Goal: Task Accomplishment & Management: Manage account settings

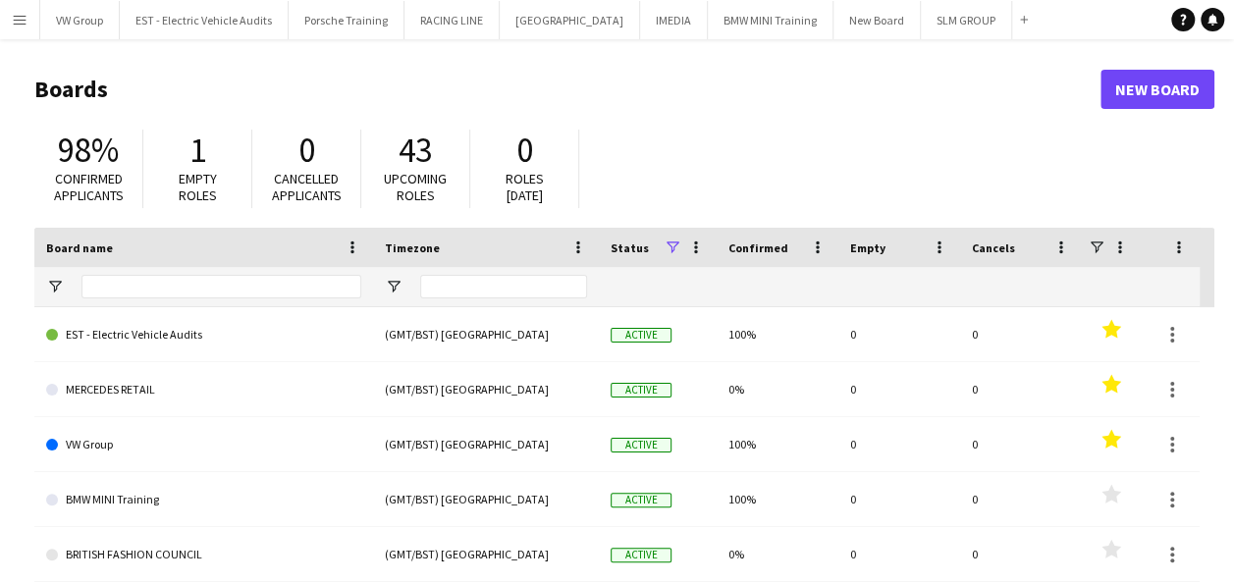
click at [22, 17] on app-icon "Menu" at bounding box center [20, 20] width 16 height 16
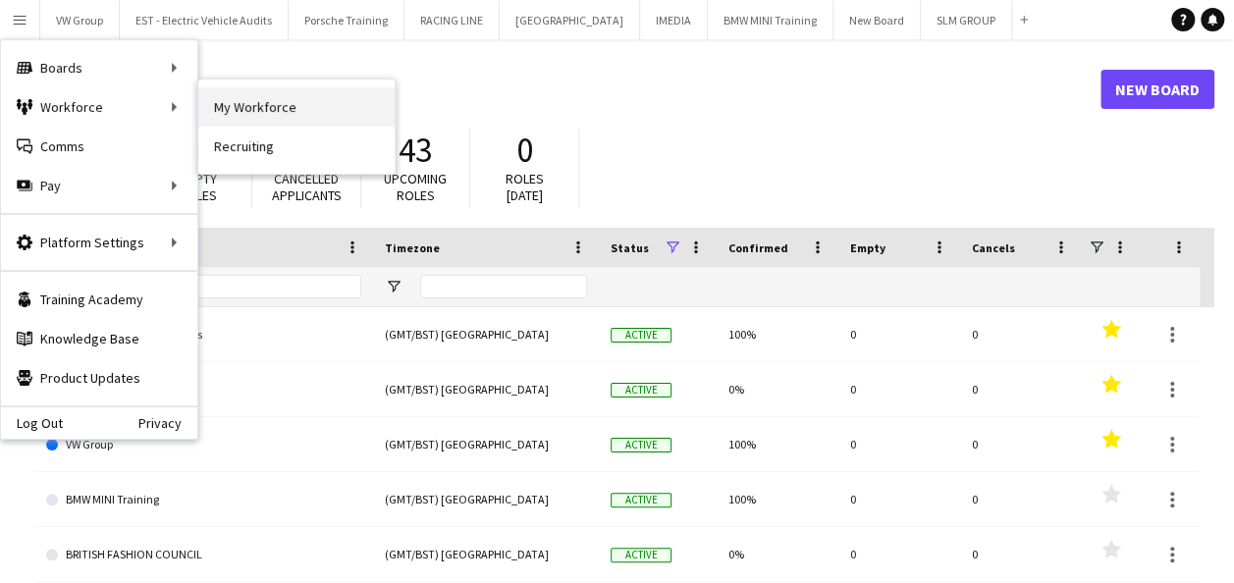
click at [236, 104] on link "My Workforce" at bounding box center [296, 106] width 196 height 39
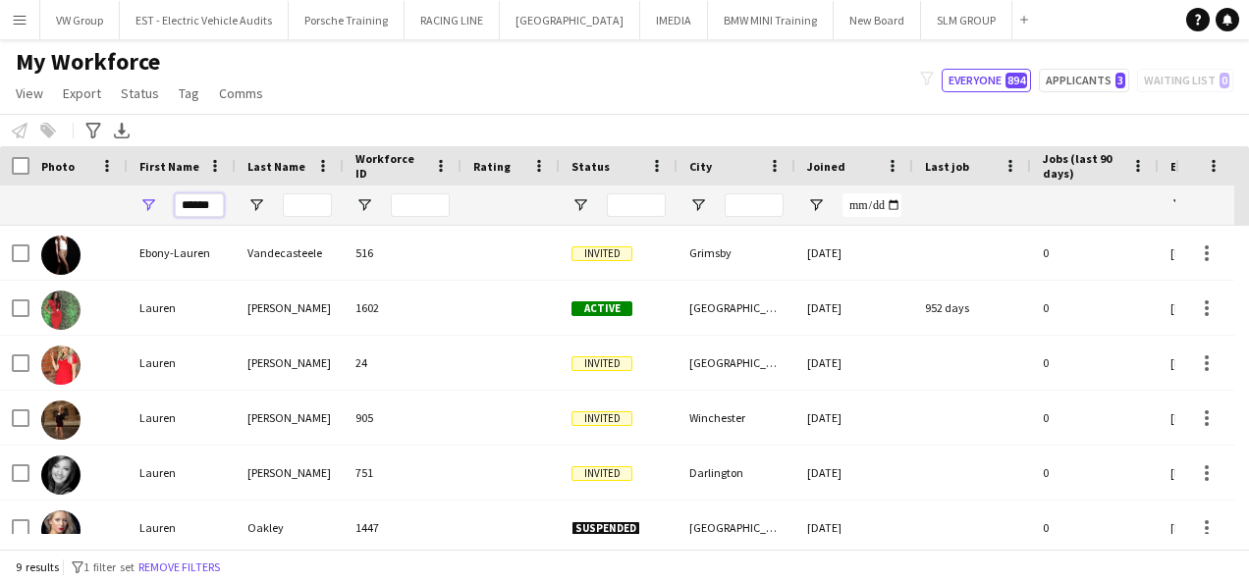
click at [217, 208] on input "******" at bounding box center [199, 205] width 49 height 24
type input "*"
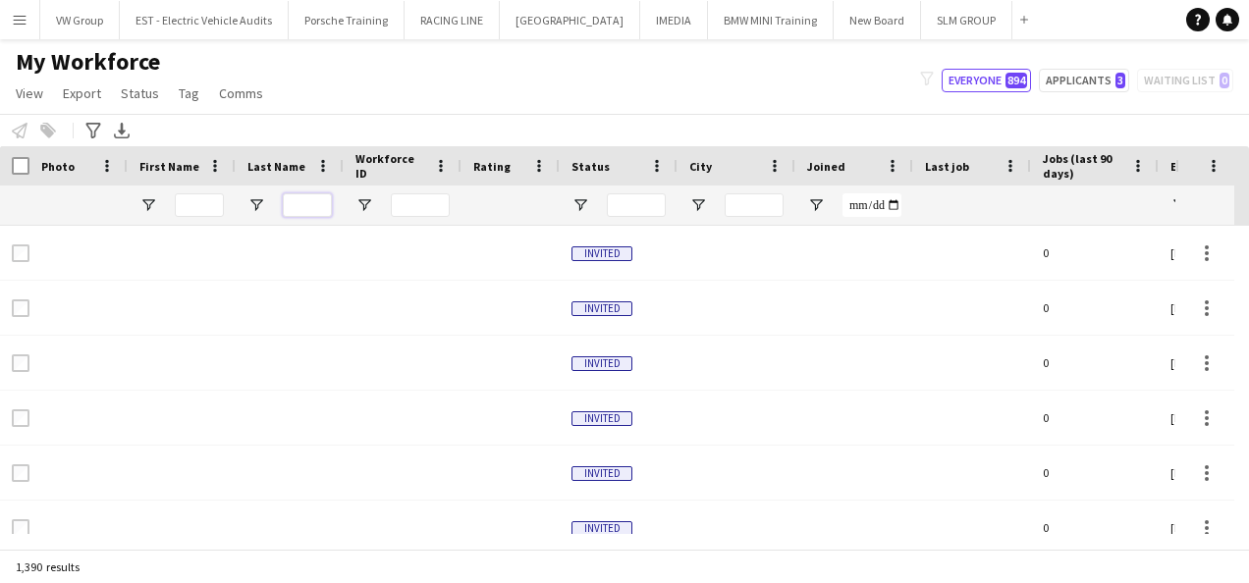
click at [296, 206] on input "Last Name Filter Input" at bounding box center [307, 205] width 49 height 24
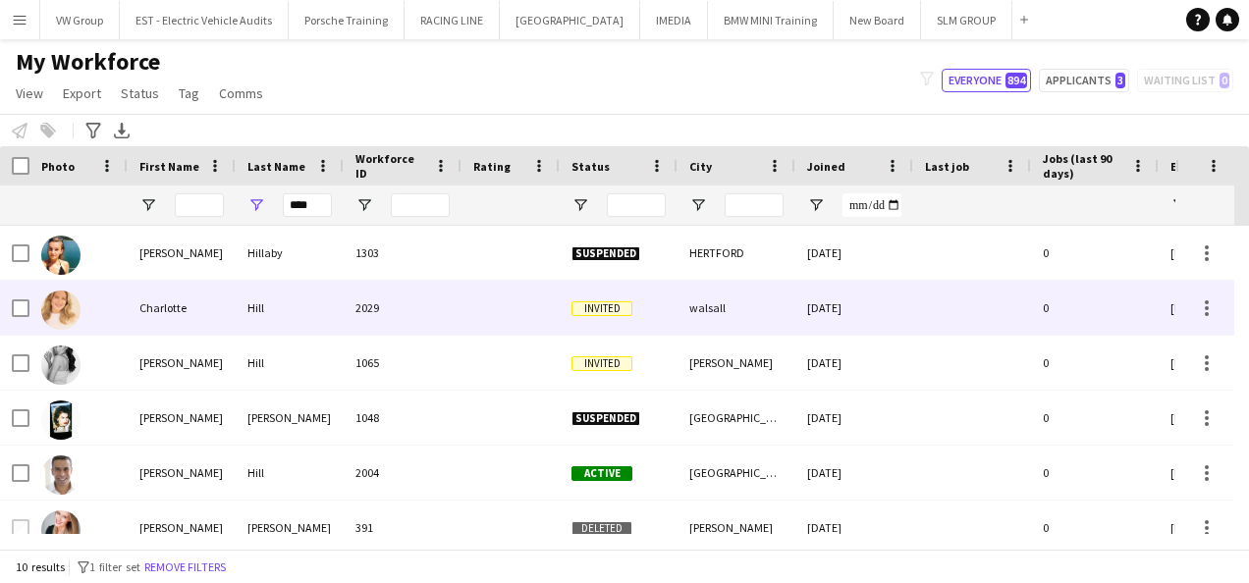
click at [170, 310] on div "Charlotte" at bounding box center [182, 308] width 108 height 54
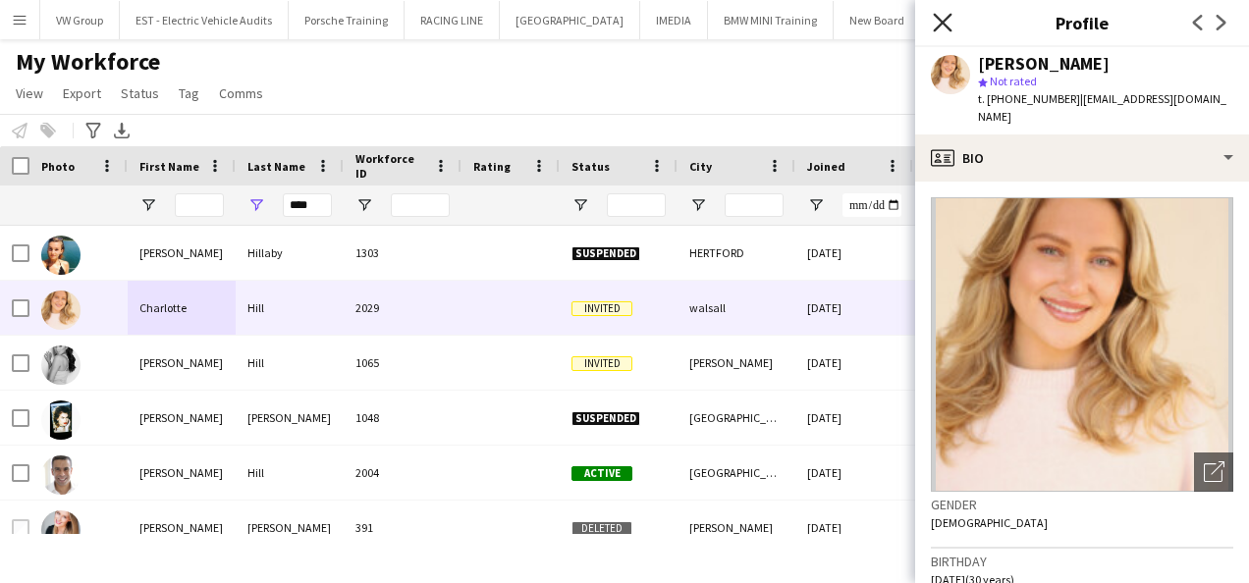
click at [941, 23] on icon at bounding box center [942, 22] width 19 height 19
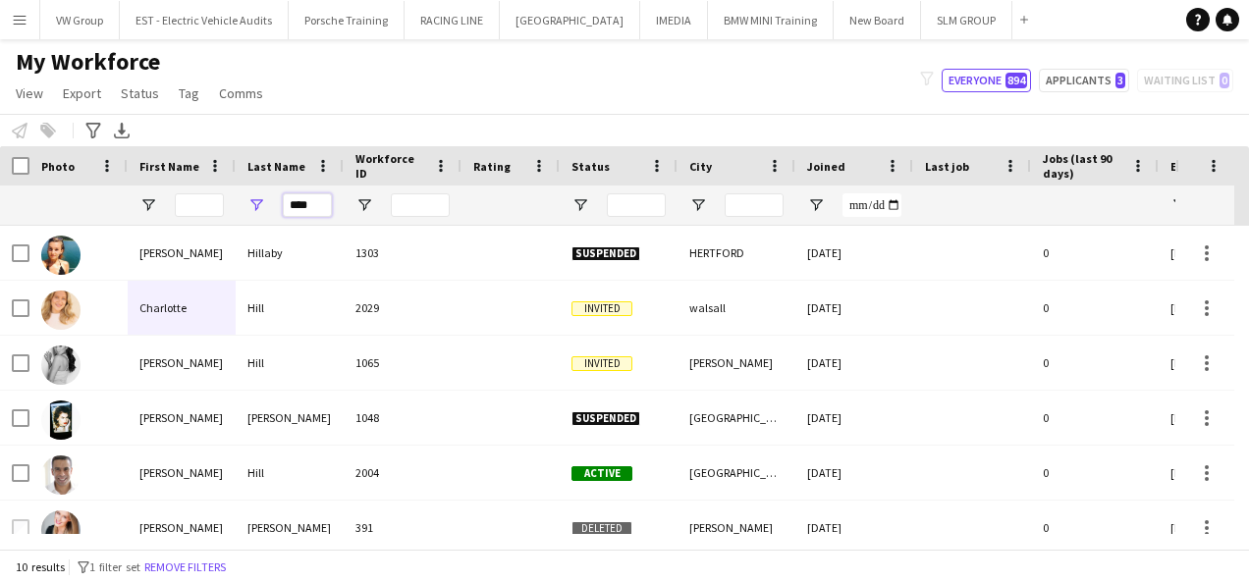
click at [311, 203] on input "****" at bounding box center [307, 205] width 49 height 24
type input "*"
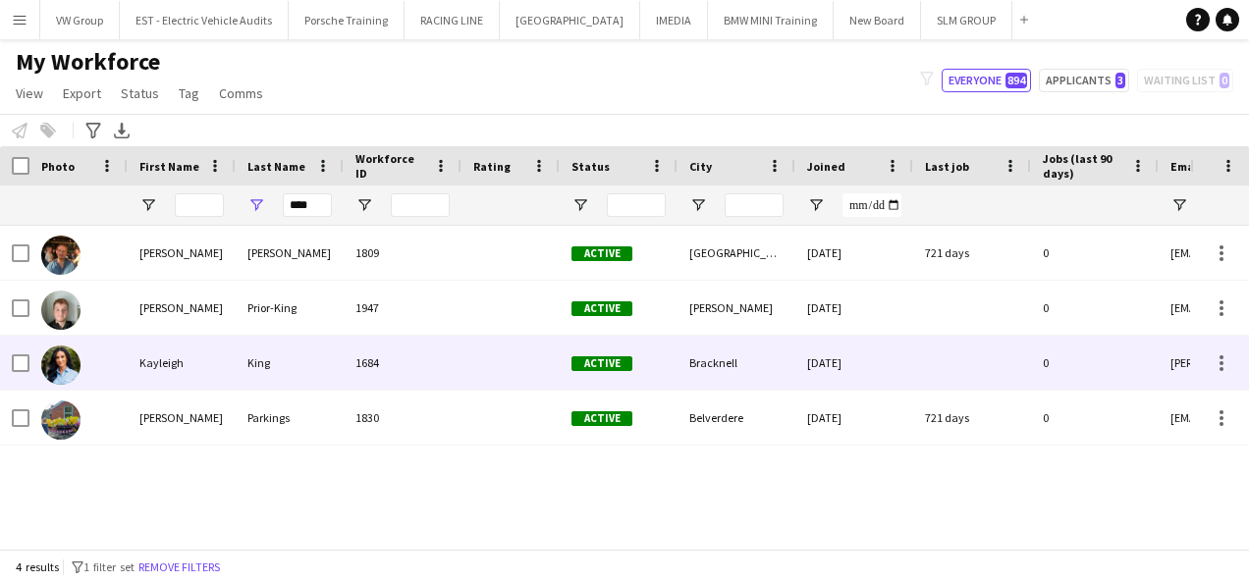
click at [156, 372] on div "Kayleigh" at bounding box center [182, 363] width 108 height 54
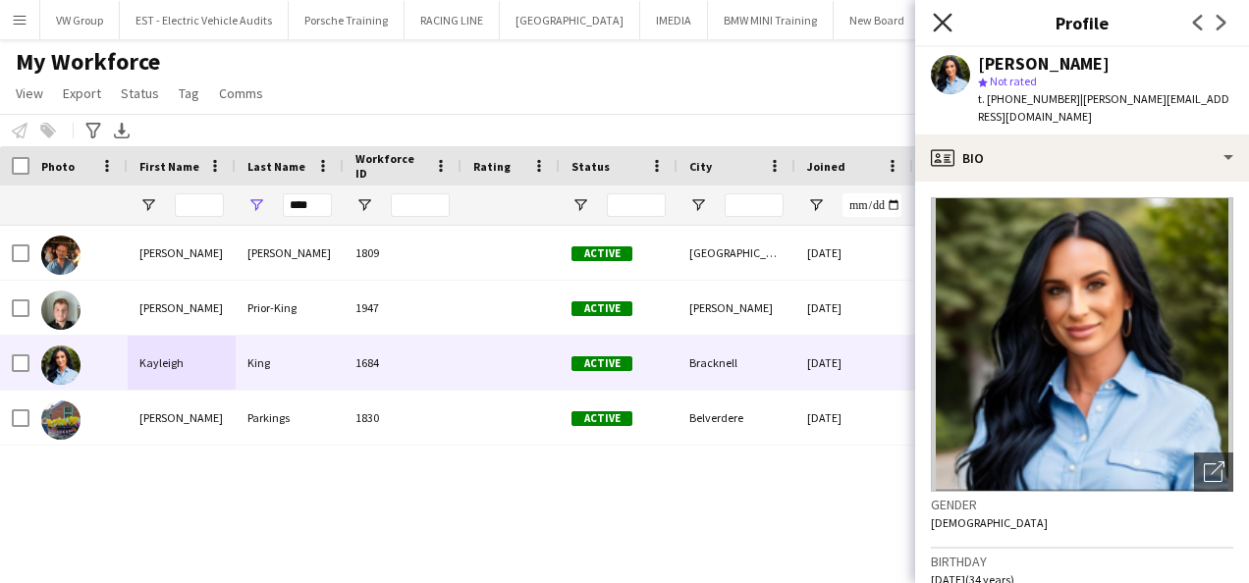
click at [946, 27] on icon at bounding box center [942, 22] width 19 height 19
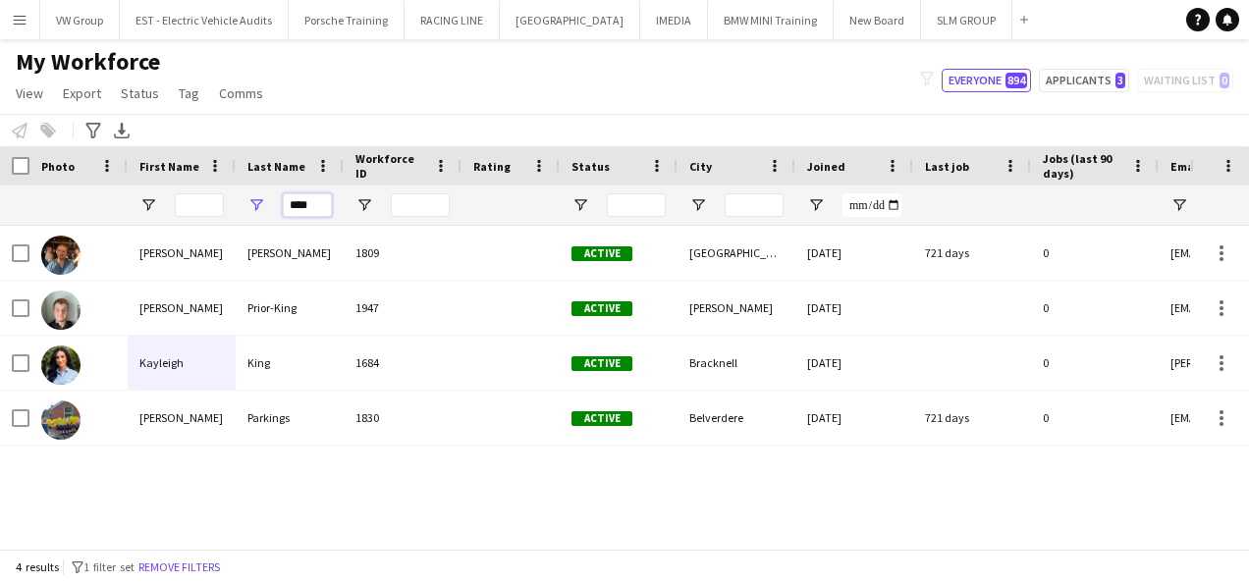
click at [313, 203] on input "****" at bounding box center [307, 205] width 49 height 24
type input "*"
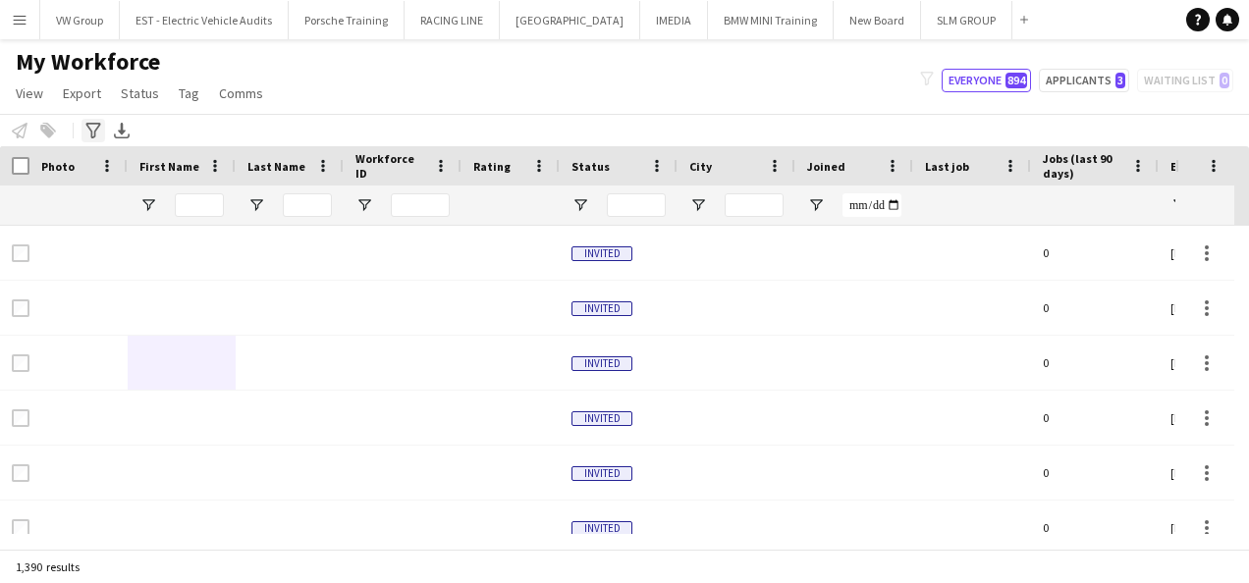
click at [93, 127] on icon "Advanced filters" at bounding box center [93, 131] width 16 height 16
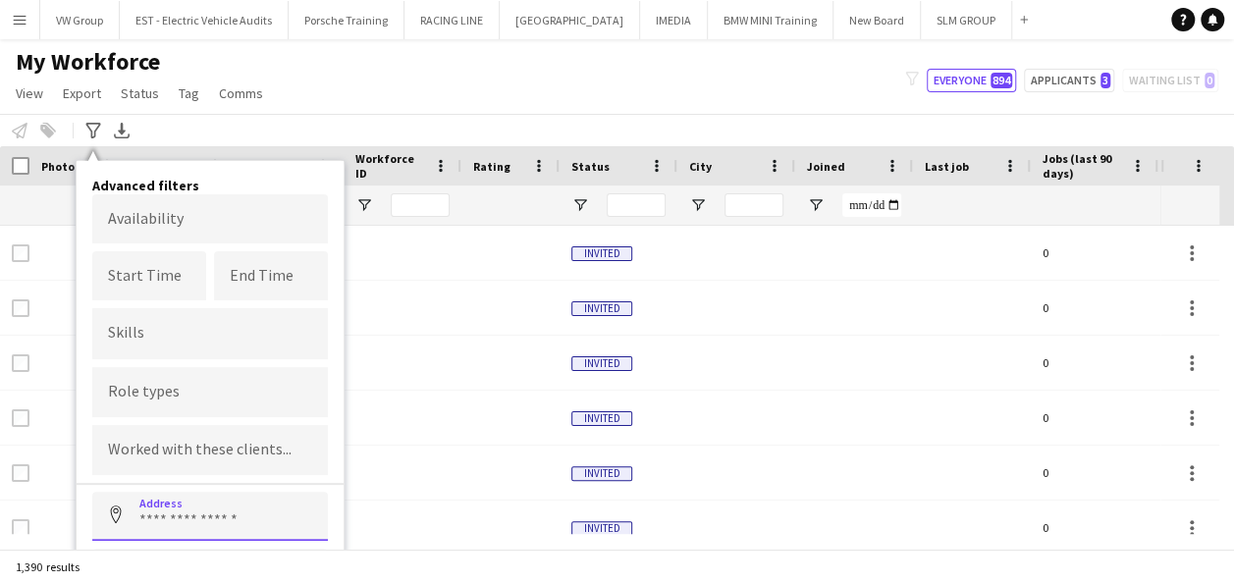
click at [187, 511] on input at bounding box center [210, 516] width 236 height 49
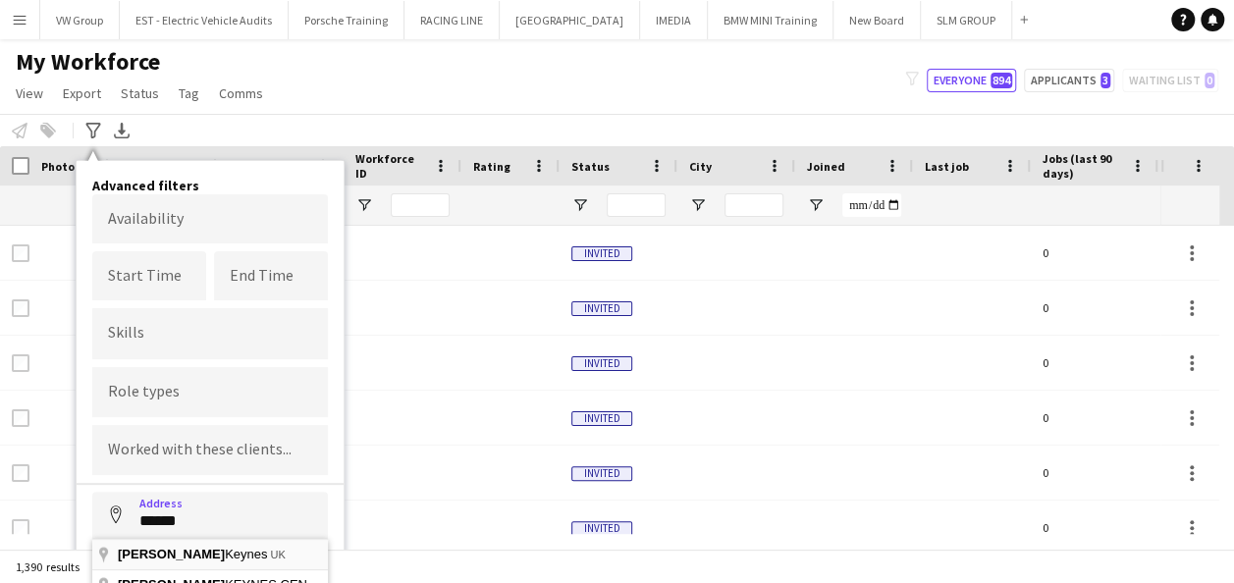
type input "**********"
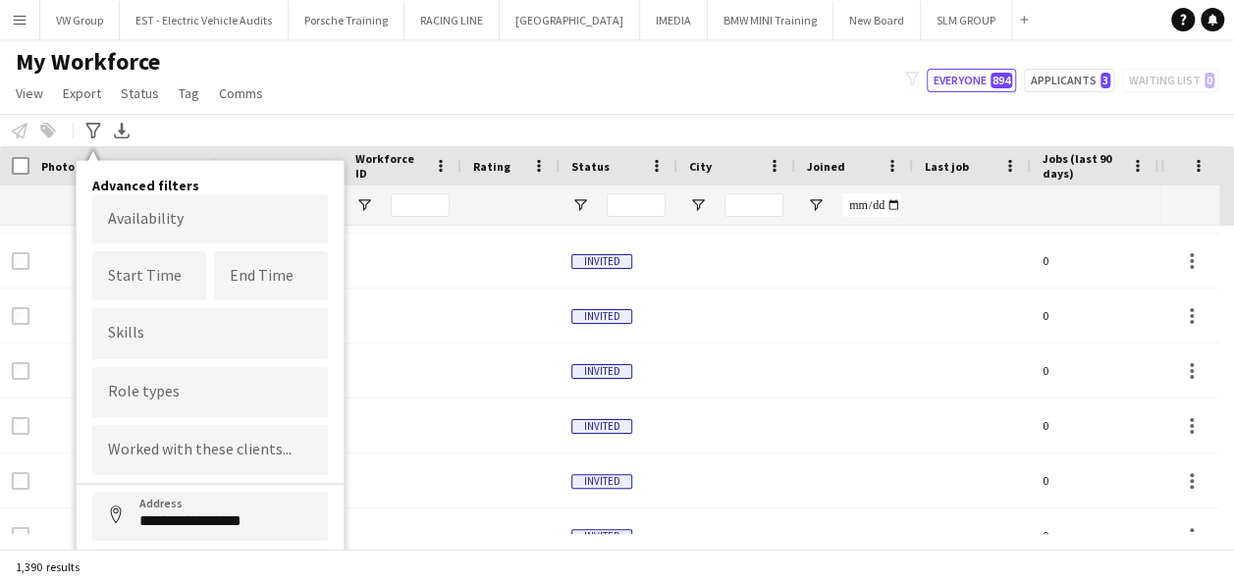
click at [803, 72] on div "My Workforce View Views Default view New view Update view Delete view Edit name…" at bounding box center [617, 80] width 1234 height 67
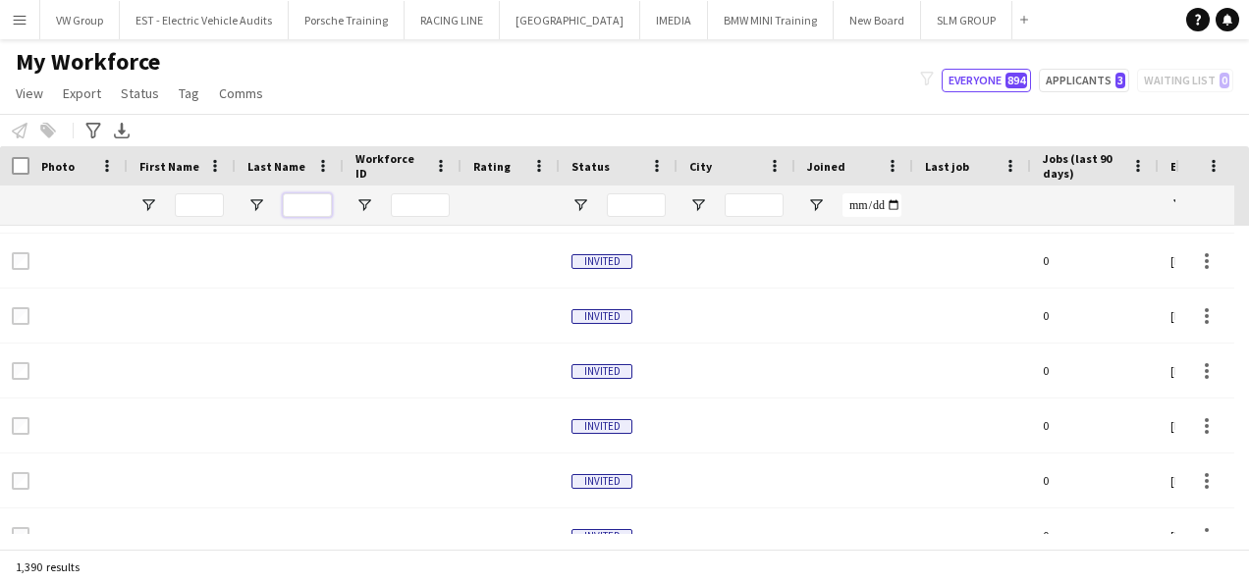
click at [291, 204] on input "Last Name Filter Input" at bounding box center [307, 205] width 49 height 24
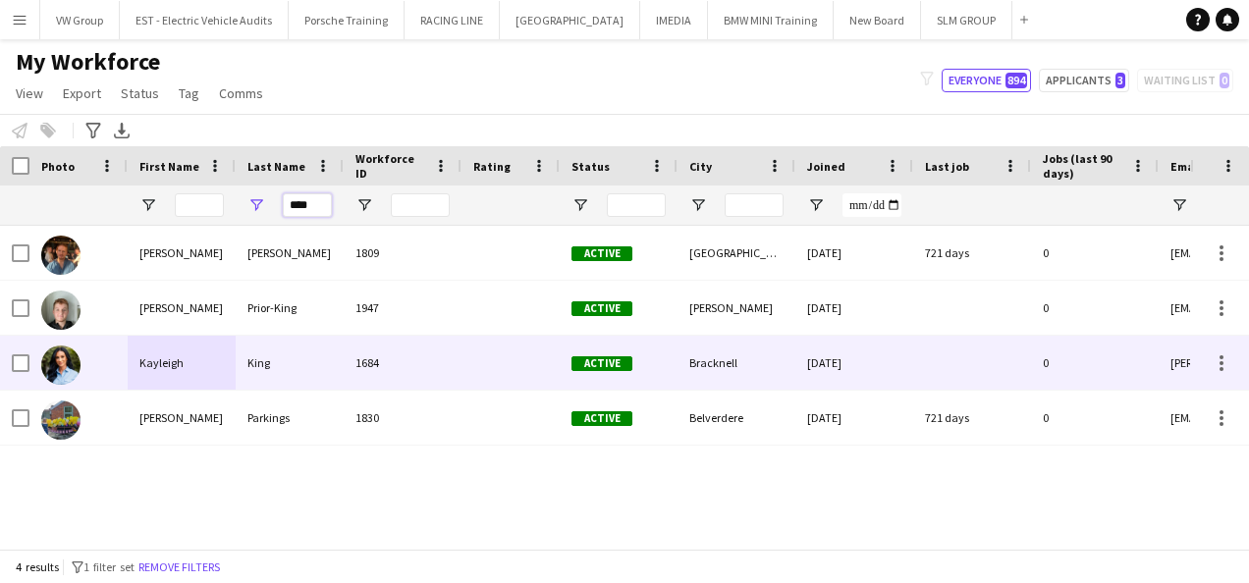
type input "****"
click at [253, 365] on div "King" at bounding box center [290, 363] width 108 height 54
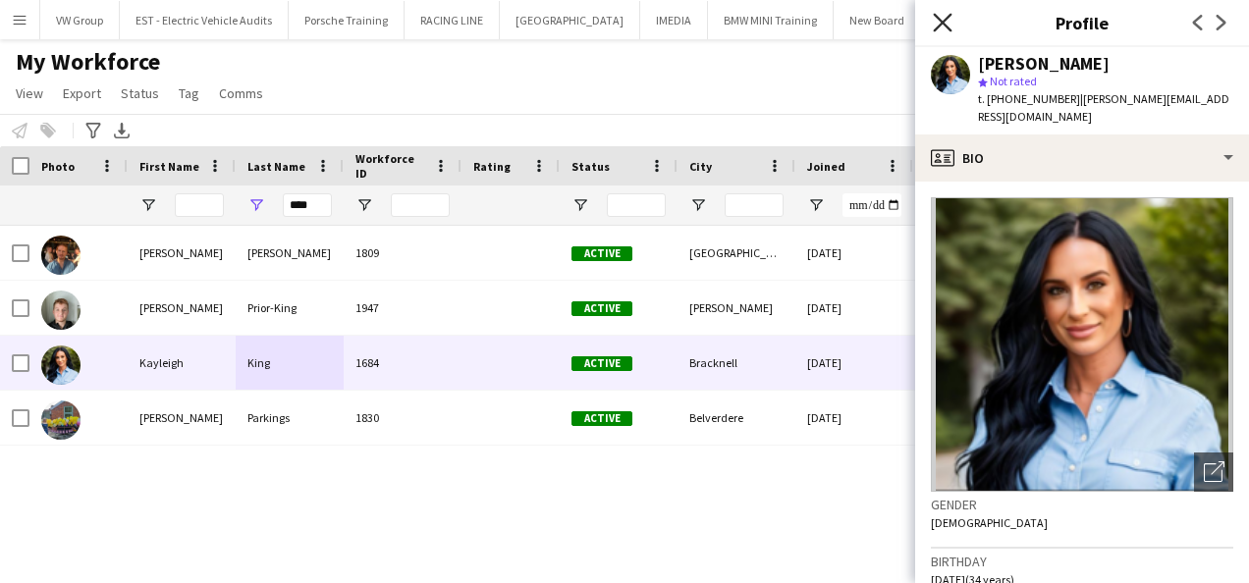
click at [946, 22] on icon "Close pop-in" at bounding box center [942, 22] width 19 height 19
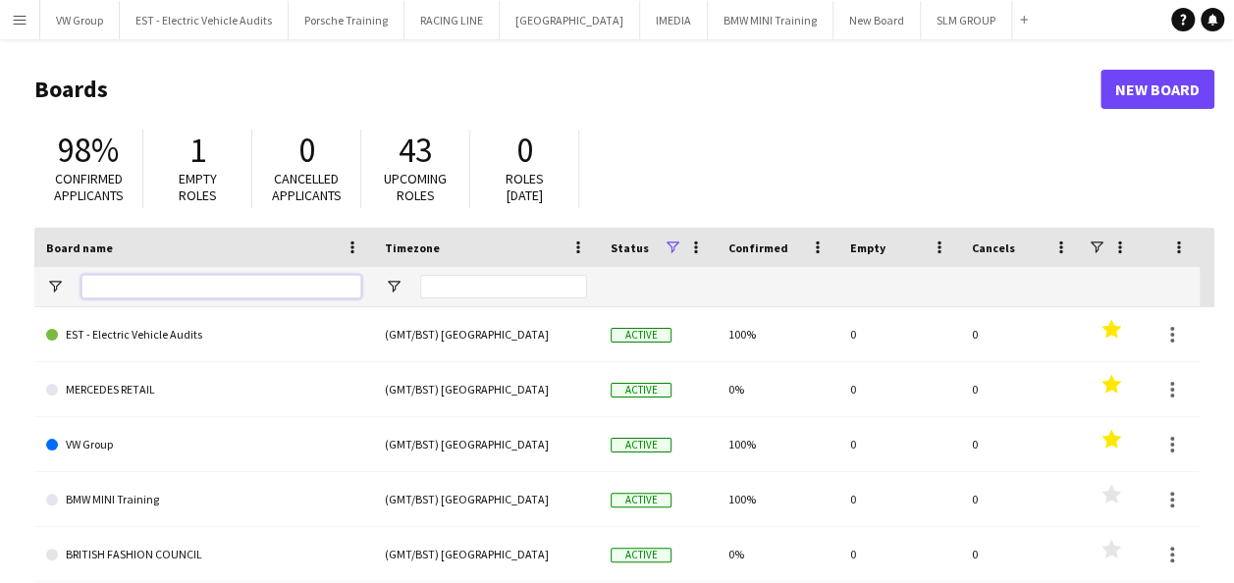
click at [118, 289] on input "Board name Filter Input" at bounding box center [222, 287] width 280 height 24
click at [18, 21] on app-icon "Menu" at bounding box center [20, 20] width 16 height 16
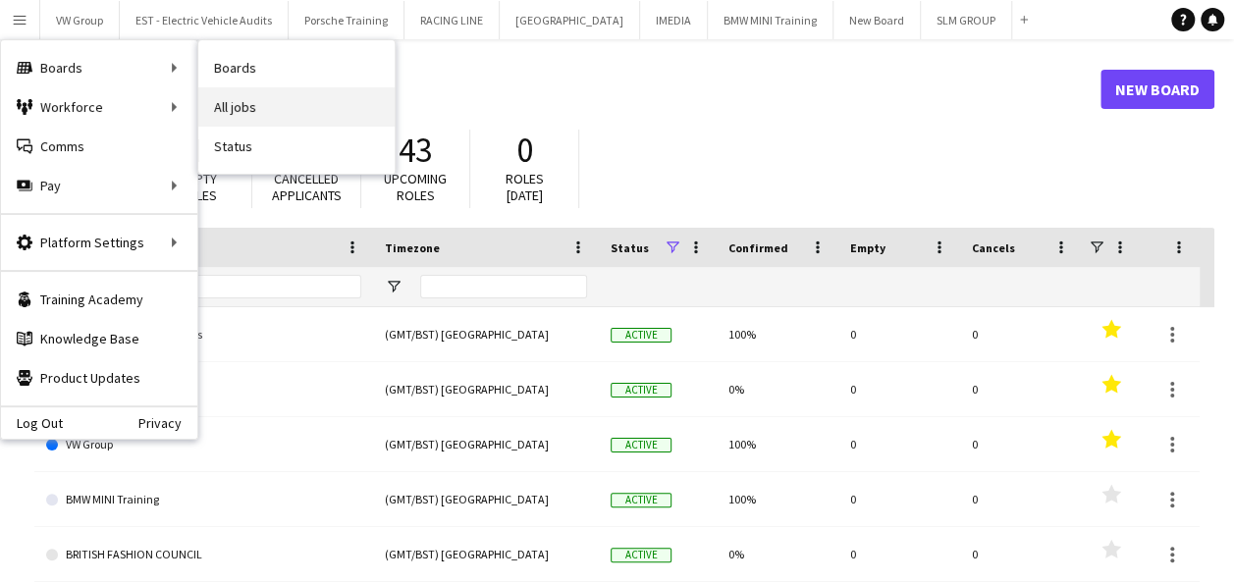
click at [230, 106] on link "All jobs" at bounding box center [296, 106] width 196 height 39
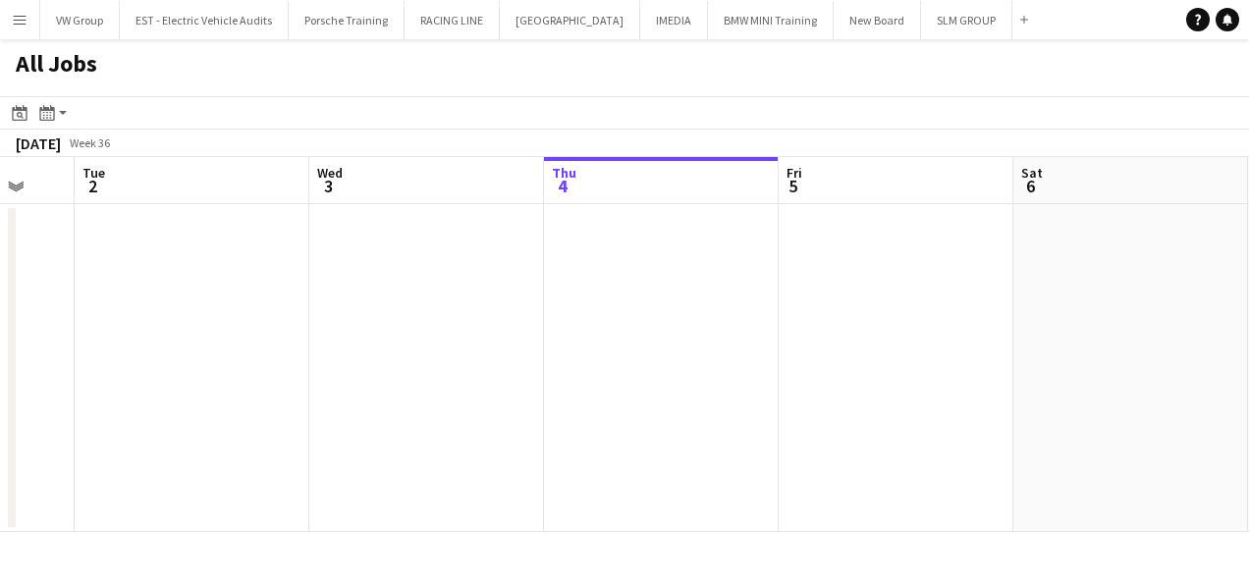
scroll to position [0, 588]
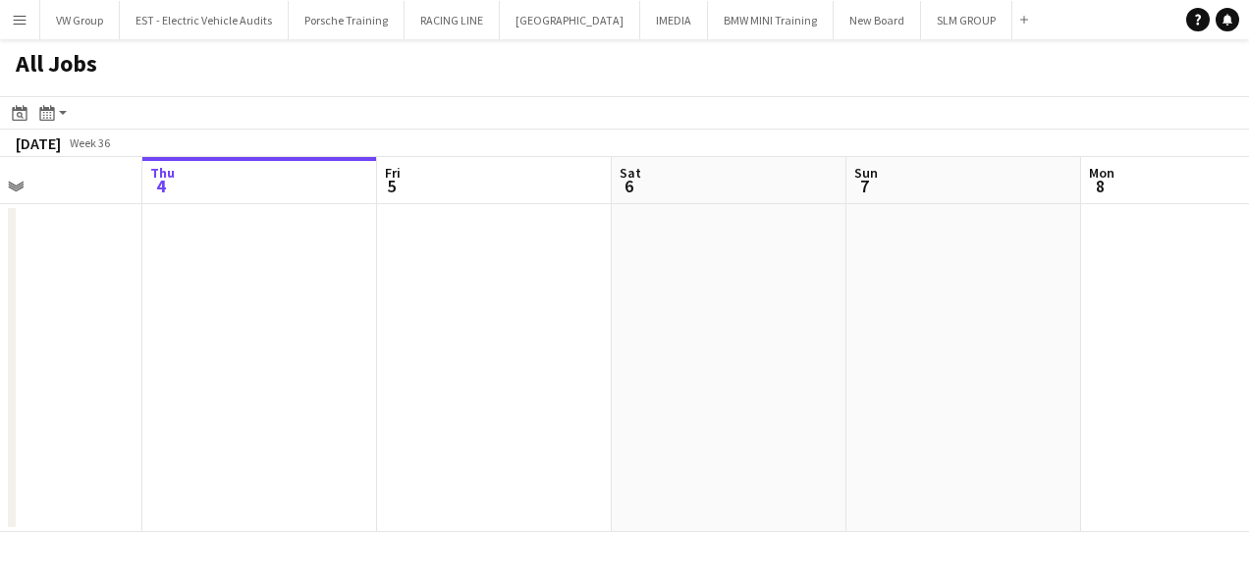
drag, startPoint x: 603, startPoint y: 288, endPoint x: 389, endPoint y: 323, distance: 217.0
click at [350, 320] on app-calendar-viewport "Sun 31 Mon 1 Tue 2 Wed 3 Thu 4 Fri 5 Sat 6 Sun 7 Mon 8 Tue 9 6/6 1 Job Wed 10 1…" at bounding box center [624, 344] width 1249 height 375
drag, startPoint x: 800, startPoint y: 327, endPoint x: 429, endPoint y: 360, distance: 372.7
click at [379, 369] on app-calendar-viewport "Sun 31 Mon 1 Tue 2 Wed 3 Thu 4 Fri 5 Sat 6 Sun 7 Mon 8 Tue 9 6/6 1 Job Wed 10 1…" at bounding box center [624, 344] width 1249 height 375
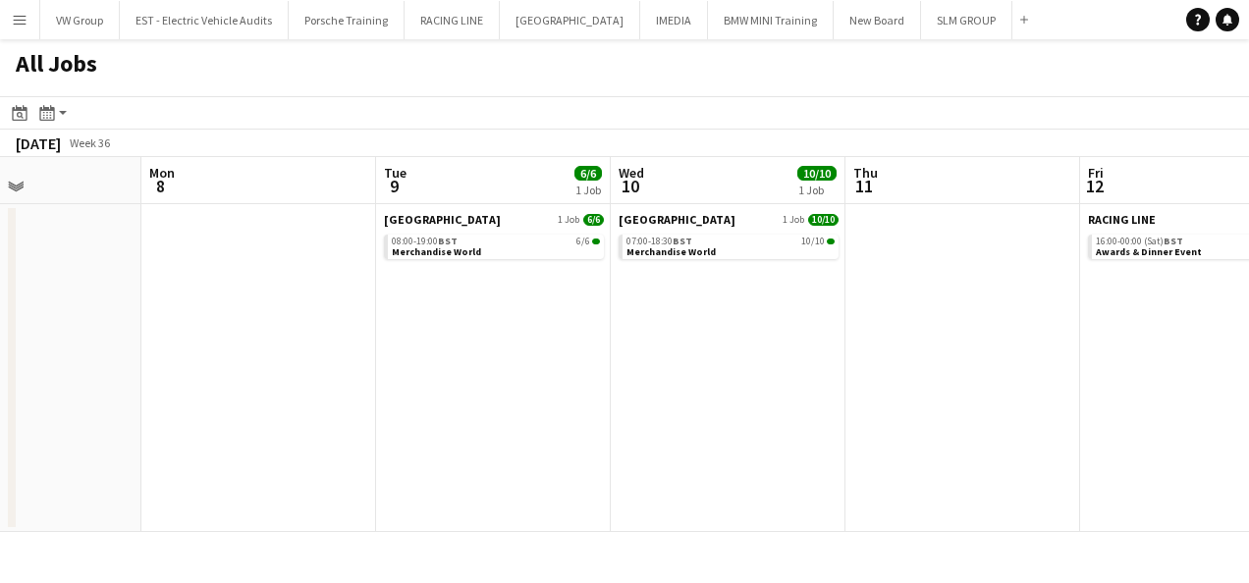
drag, startPoint x: 704, startPoint y: 386, endPoint x: 413, endPoint y: 422, distance: 293.0
click at [412, 424] on app-calendar-viewport "Thu 4 Fri 5 Sat 6 Sun 7 Mon 8 Tue 9 6/6 1 Job Wed 10 10/10 1 Job Thu 11 Fri 12 …" at bounding box center [624, 344] width 1249 height 375
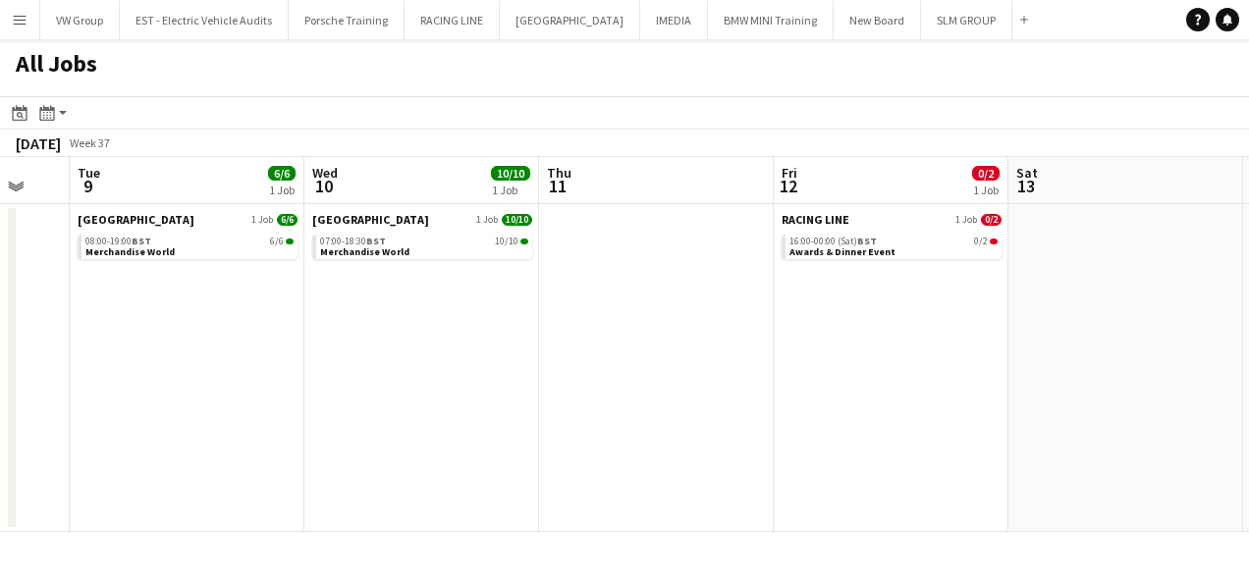
drag, startPoint x: 718, startPoint y: 384, endPoint x: 538, endPoint y: 397, distance: 180.2
click at [442, 411] on app-calendar-viewport "Sat 6 Sun 7 Mon 8 Tue 9 6/6 1 Job Wed 10 10/10 1 Job Thu 11 Fri 12 0/2 1 Job Sa…" at bounding box center [624, 344] width 1249 height 375
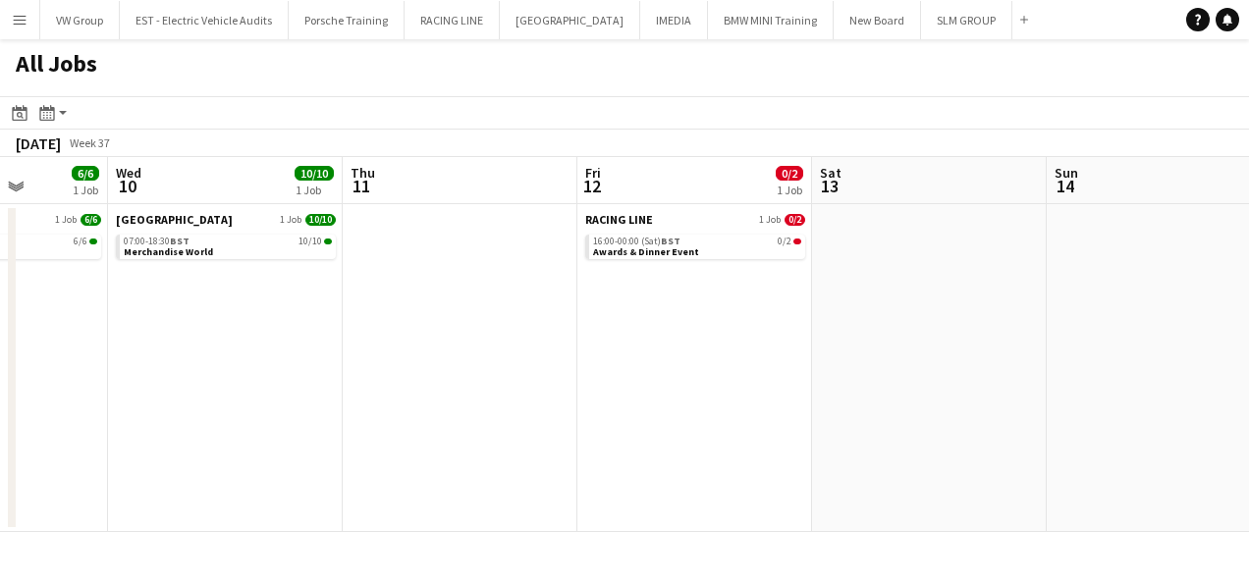
scroll to position [0, 927]
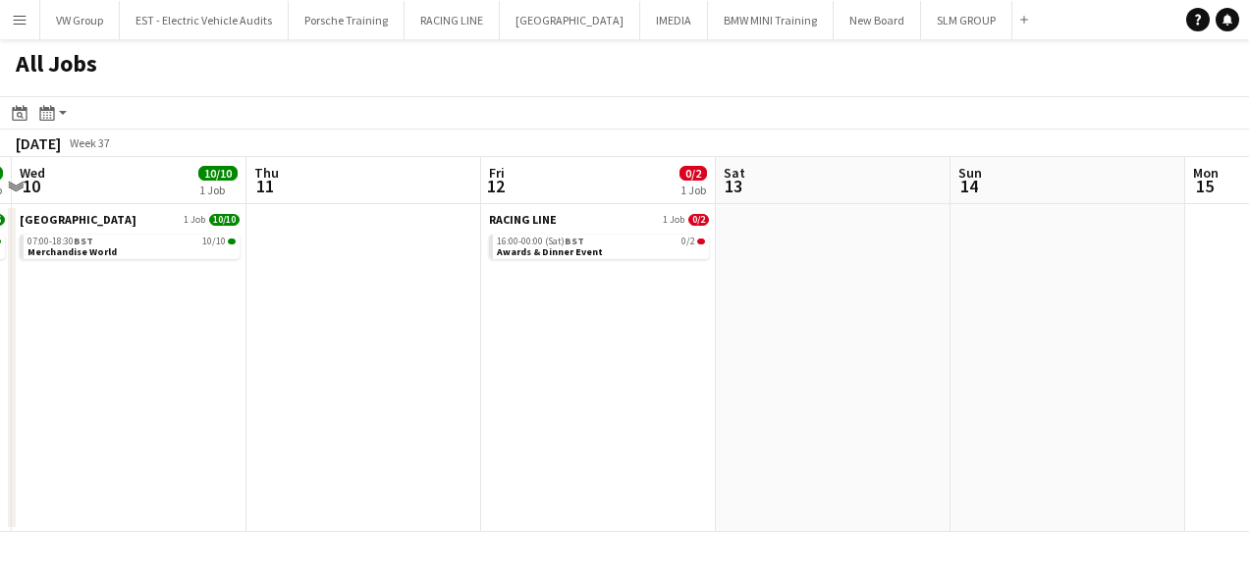
drag, startPoint x: 754, startPoint y: 392, endPoint x: 476, endPoint y: 401, distance: 278.1
click at [475, 403] on app-calendar-viewport "Sat 6 Sun 7 Mon 8 Tue 9 6/6 1 Job Wed 10 10/10 1 Job Thu 11 Fri 12 0/2 1 Job Sa…" at bounding box center [624, 344] width 1249 height 375
click at [608, 245] on div "16:00-00:00 (Sat) BST 0/2" at bounding box center [601, 242] width 208 height 10
click at [607, 210] on app-date-cell "RACING LINE 1 Job 0/2 16:00-00:00 (Sat) BST 0/2 Awards & Dinner Event" at bounding box center [598, 368] width 235 height 328
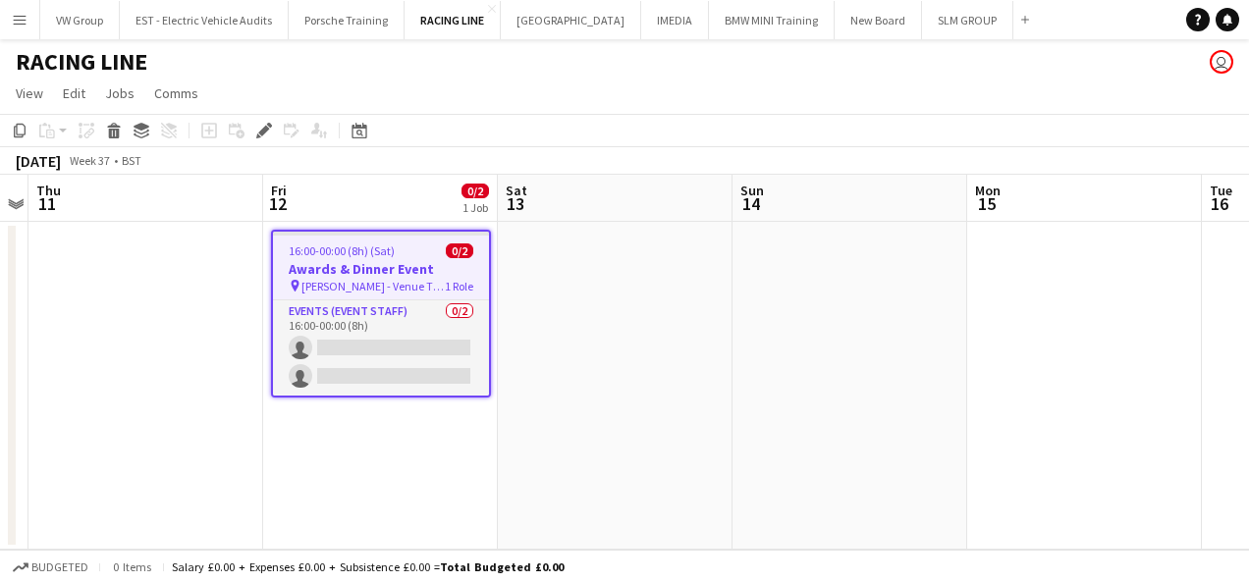
click at [436, 241] on app-job-card "16:00-00:00 (8h) (Sat) 0/2 Awards & Dinner Event pin Milton Keynes - Venue TBC …" at bounding box center [381, 314] width 220 height 168
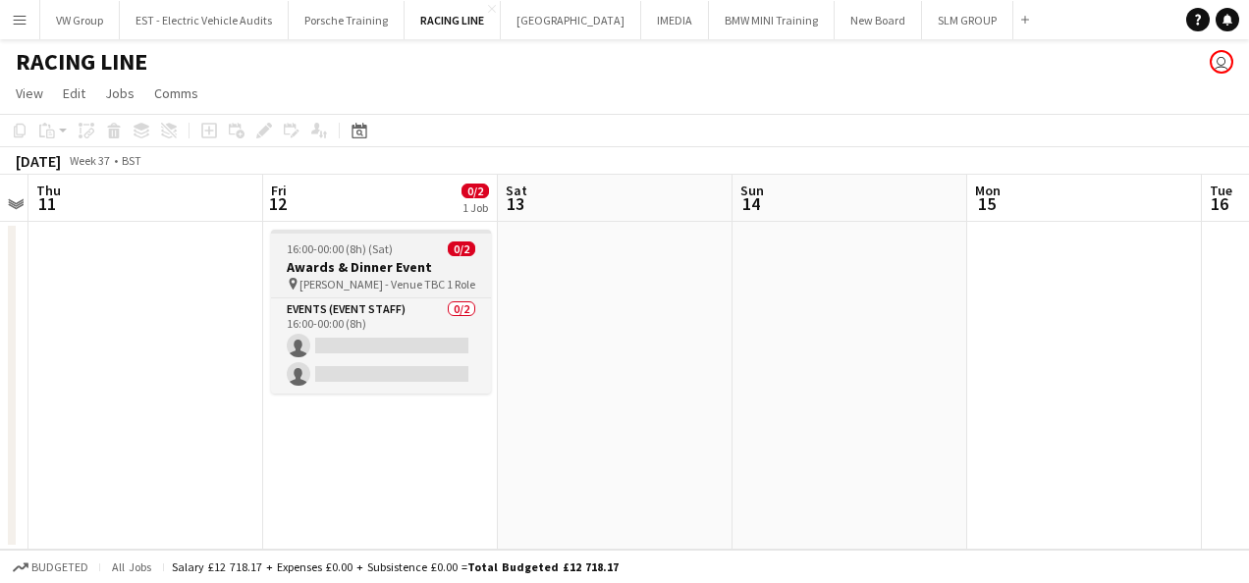
click at [349, 247] on span "16:00-00:00 (8h) (Sat)" at bounding box center [340, 249] width 106 height 15
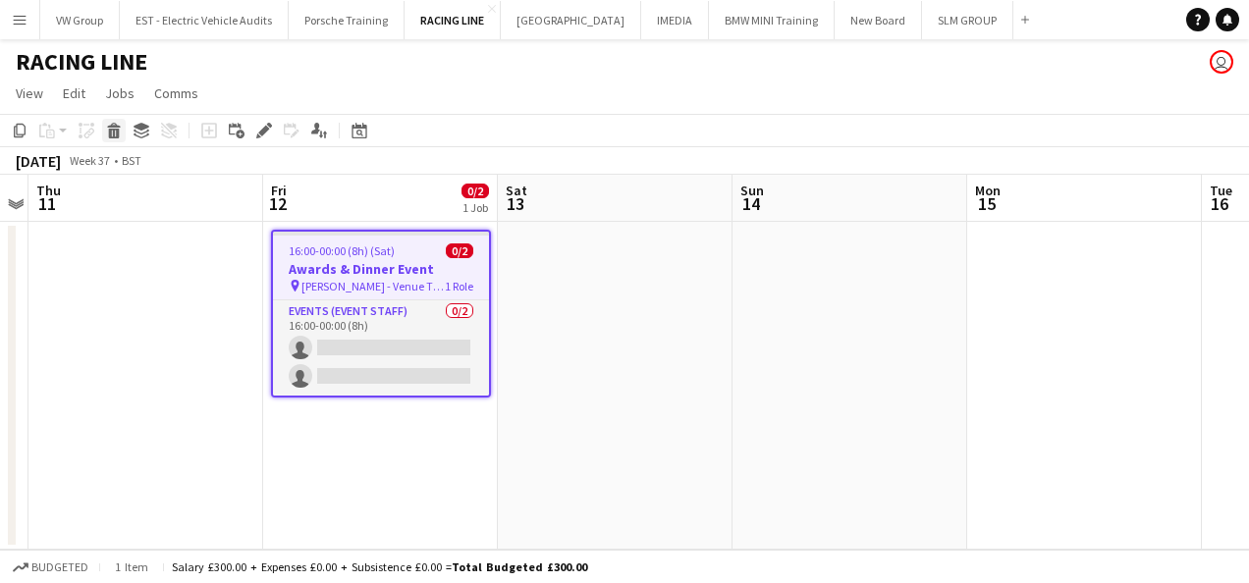
click at [115, 124] on icon at bounding box center [113, 125] width 13 height 5
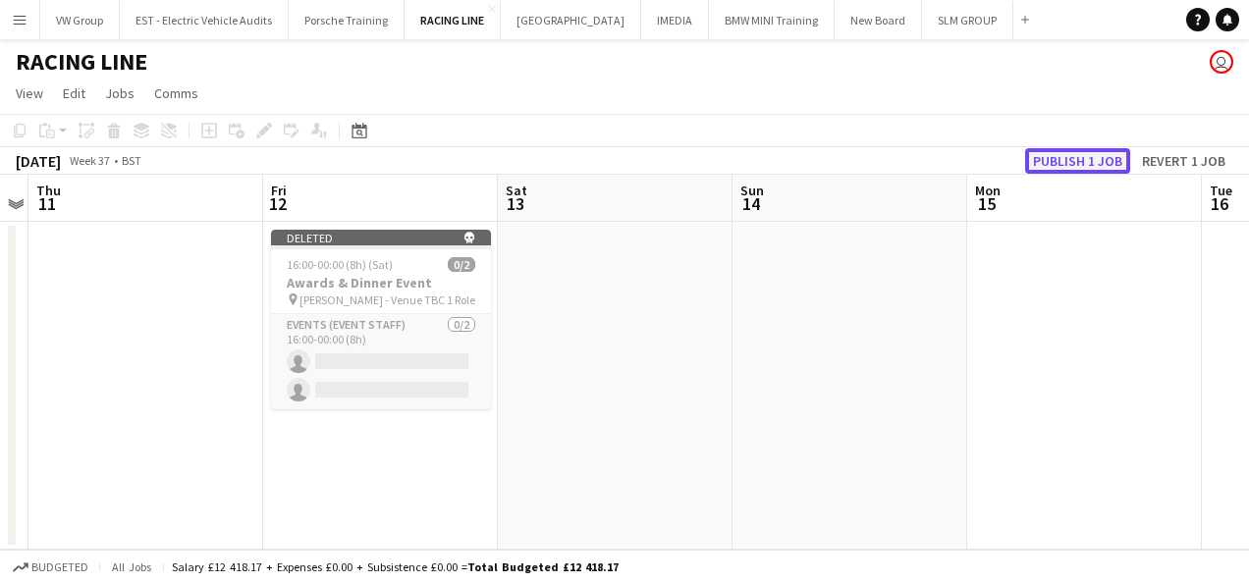
click at [1070, 164] on button "Publish 1 job" at bounding box center [1077, 161] width 105 height 26
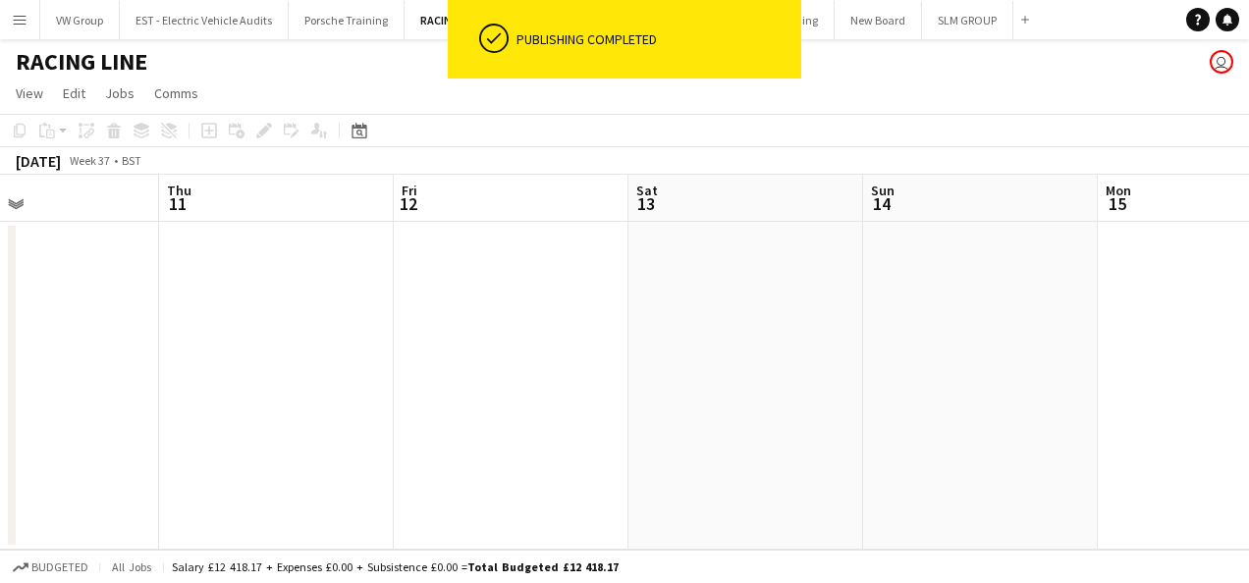
drag, startPoint x: 554, startPoint y: 338, endPoint x: 631, endPoint y: 320, distance: 79.6
click at [742, 309] on app-calendar-viewport "Mon 8 Tue 9 Wed 10 Thu 11 Fri 12 Sat 13 Sun 14 Mon 15 Tue 16 Wed 17 Thu 18" at bounding box center [624, 362] width 1249 height 375
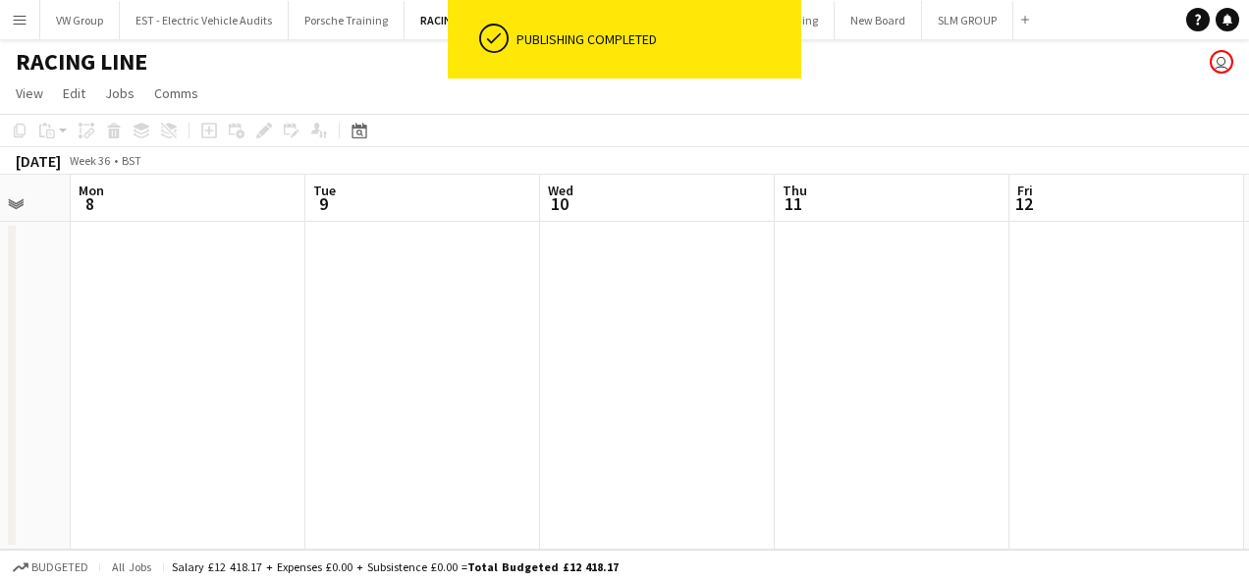
drag, startPoint x: 724, startPoint y: 316, endPoint x: 411, endPoint y: 330, distance: 313.6
click at [741, 315] on app-calendar-viewport "Sat 6 Sun 7 Mon 8 Tue 9 Wed 10 Thu 11 Fri 12 Sat 13 Sun 14 Mon 15 Tue 16" at bounding box center [624, 362] width 1249 height 375
drag, startPoint x: 485, startPoint y: 326, endPoint x: 748, endPoint y: 285, distance: 266.4
click at [752, 279] on app-calendar-viewport "Fri 5 Sat 6 Sun 7 Mon 8 Tue 9 Wed 10 Thu 11 Fri 12 Sat 13 Sun 14 Mon 15" at bounding box center [624, 362] width 1249 height 375
drag, startPoint x: 517, startPoint y: 301, endPoint x: 475, endPoint y: 307, distance: 41.8
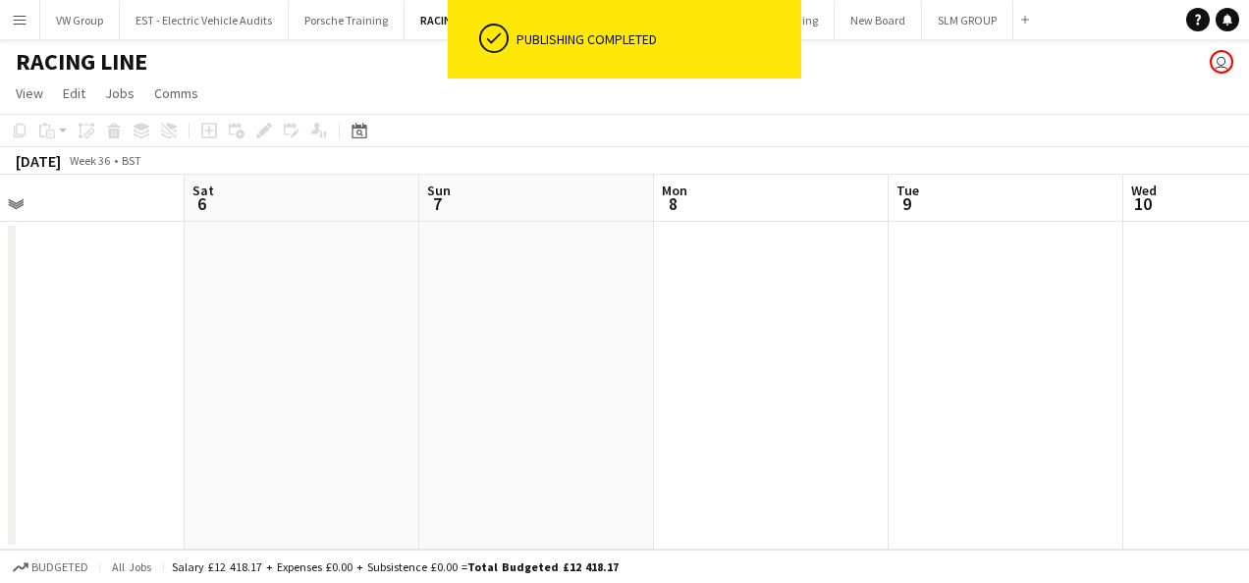
click at [674, 283] on app-calendar-viewport "Wed 3 Thu 4 Fri 5 Sat 6 Sun 7 Mon 8 Tue 9 Wed 10 Thu 11 Fri 12 Sat 13" at bounding box center [624, 362] width 1249 height 375
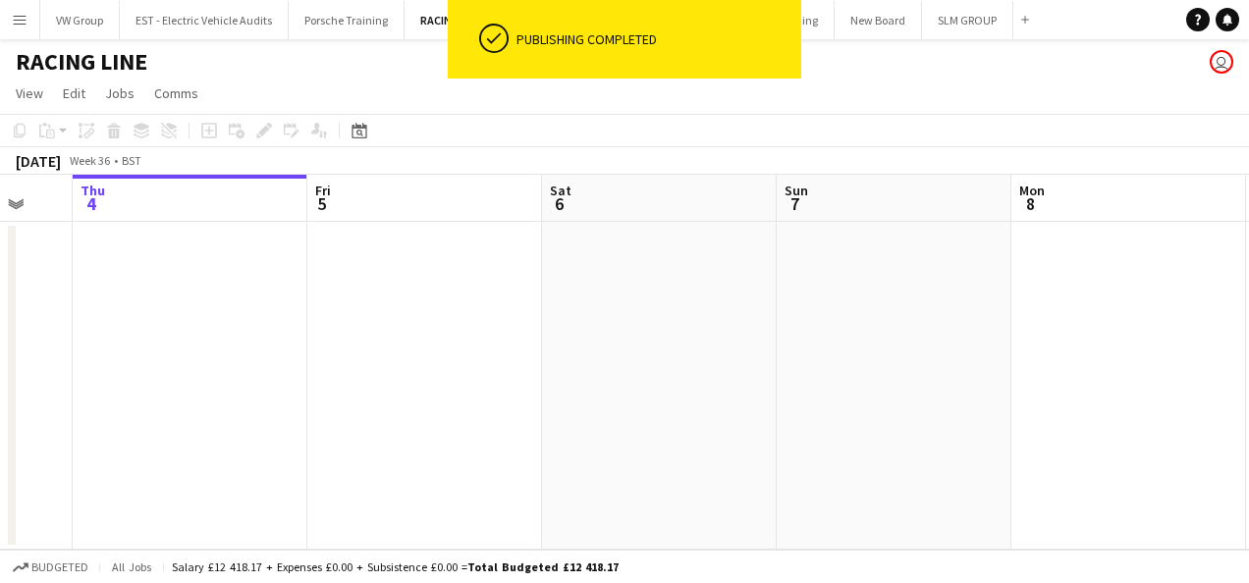
drag, startPoint x: 219, startPoint y: 355, endPoint x: 601, endPoint y: 295, distance: 386.7
click at [587, 295] on app-calendar-viewport "Tue 2 Wed 3 Thu 4 Fri 5 Sat 6 Sun 7 Mon 8 Tue 9 Wed 10 Thu 11 Fri 12" at bounding box center [624, 362] width 1249 height 375
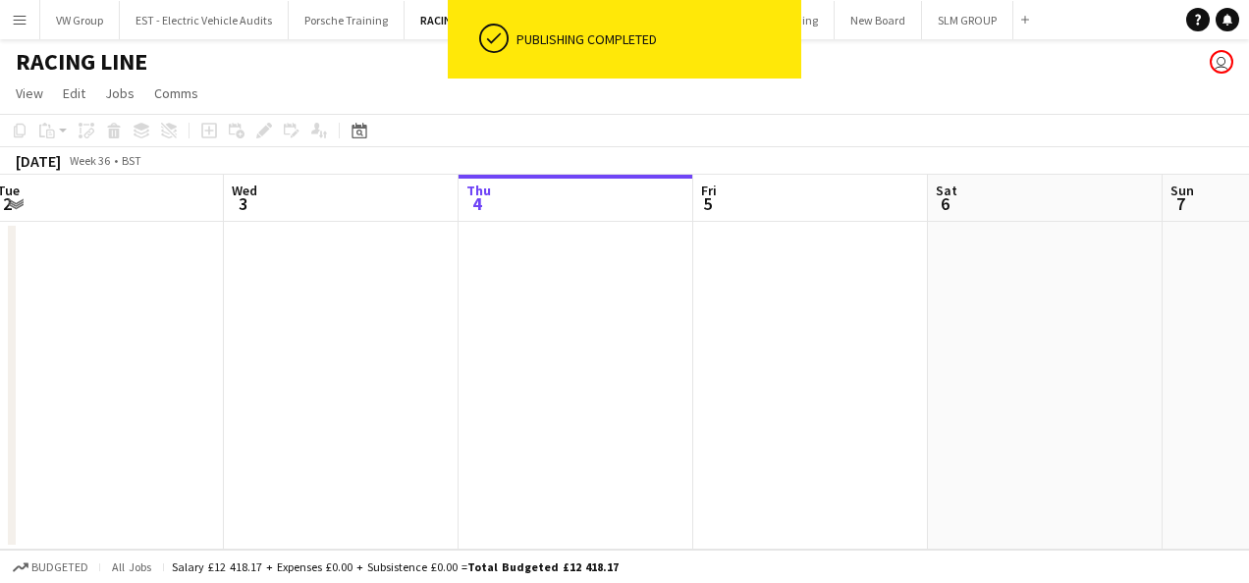
drag, startPoint x: 232, startPoint y: 339, endPoint x: 576, endPoint y: 294, distance: 346.7
click at [551, 299] on app-calendar-viewport "Sun 31 Mon 1 Tue 2 Wed 3 Thu 4 Fri 5 Sat 6 Sun 7 Mon 8 Tue 9 Wed 10" at bounding box center [624, 362] width 1249 height 375
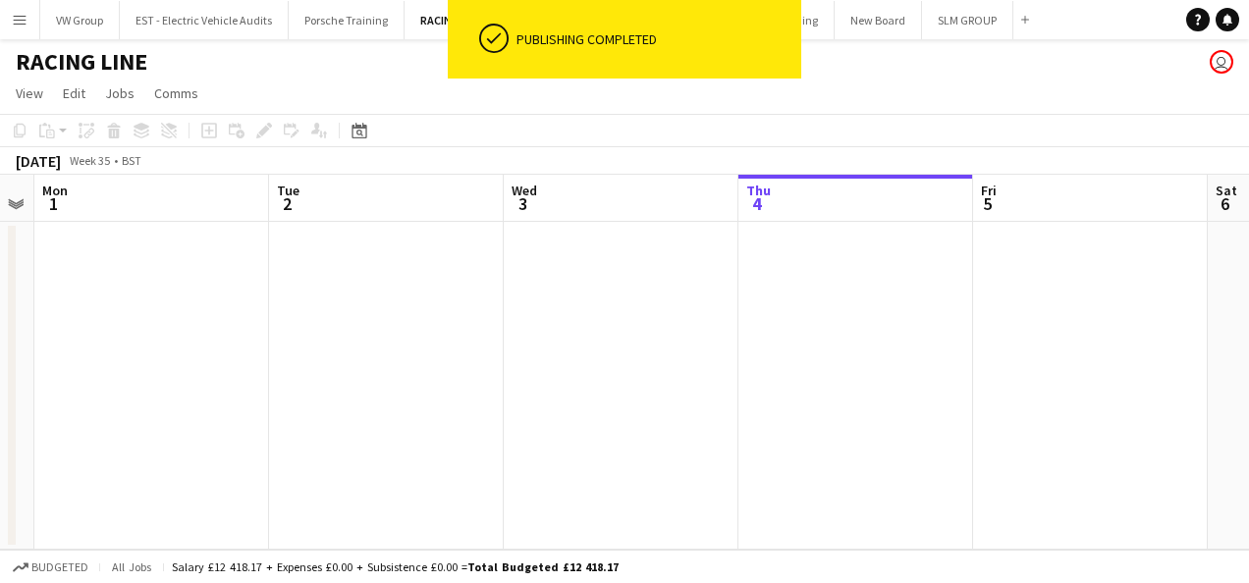
drag, startPoint x: 301, startPoint y: 326, endPoint x: 420, endPoint y: 295, distance: 123.9
click at [532, 294] on app-calendar-viewport "Sat 30 Sun 31 Mon 1 Tue 2 Wed 3 Thu 4 Fri 5 Sat 6 Sun 7 Mon 8 Tue 9" at bounding box center [624, 362] width 1249 height 375
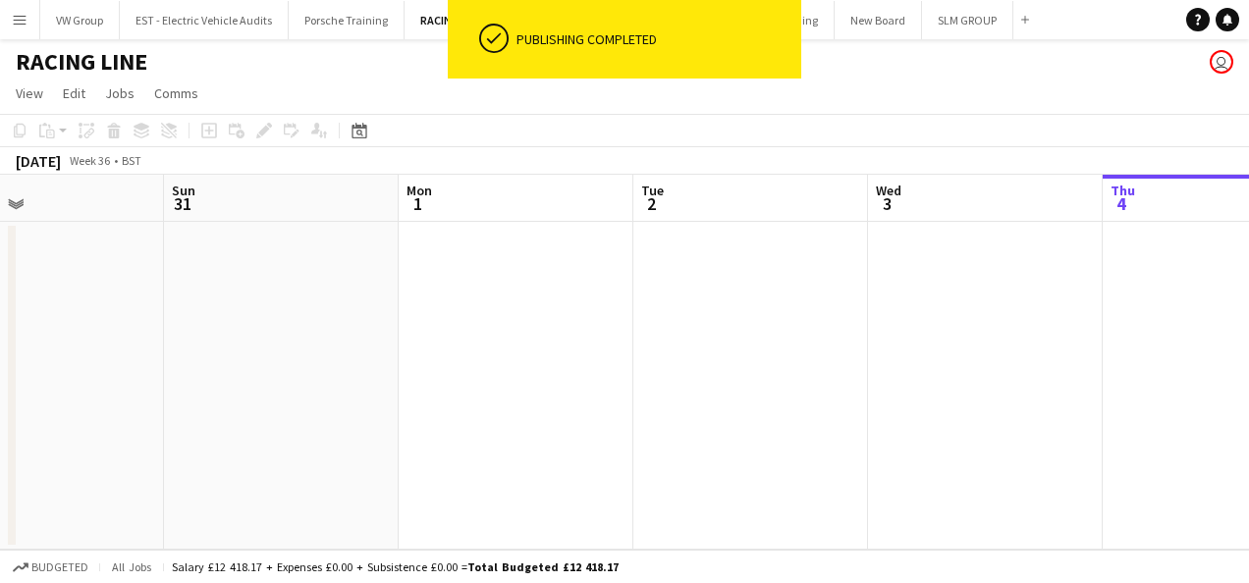
drag, startPoint x: 219, startPoint y: 333, endPoint x: 528, endPoint y: 287, distance: 312.8
click at [527, 287] on app-calendar-viewport "Thu 28 Fri 29 Sat 30 Sun 31 Mon 1 Tue 2 Wed 3 Thu 4 Fri 5 Sat 6 Sun 7" at bounding box center [624, 362] width 1249 height 375
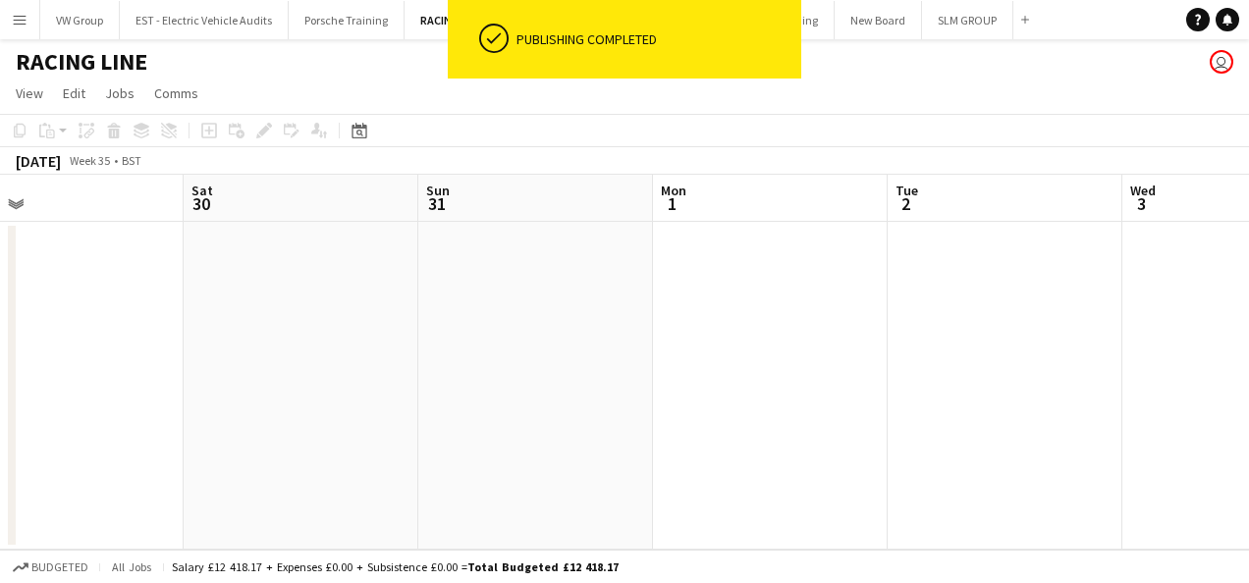
drag, startPoint x: 385, startPoint y: 305, endPoint x: 537, endPoint y: 285, distance: 153.6
click at [536, 285] on app-calendar-viewport "Wed 27 Thu 28 Fri 29 Sat 30 Sun 31 Mon 1 Tue 2 Wed 3 Thu 4 Fri 5 Sat 6" at bounding box center [624, 362] width 1249 height 375
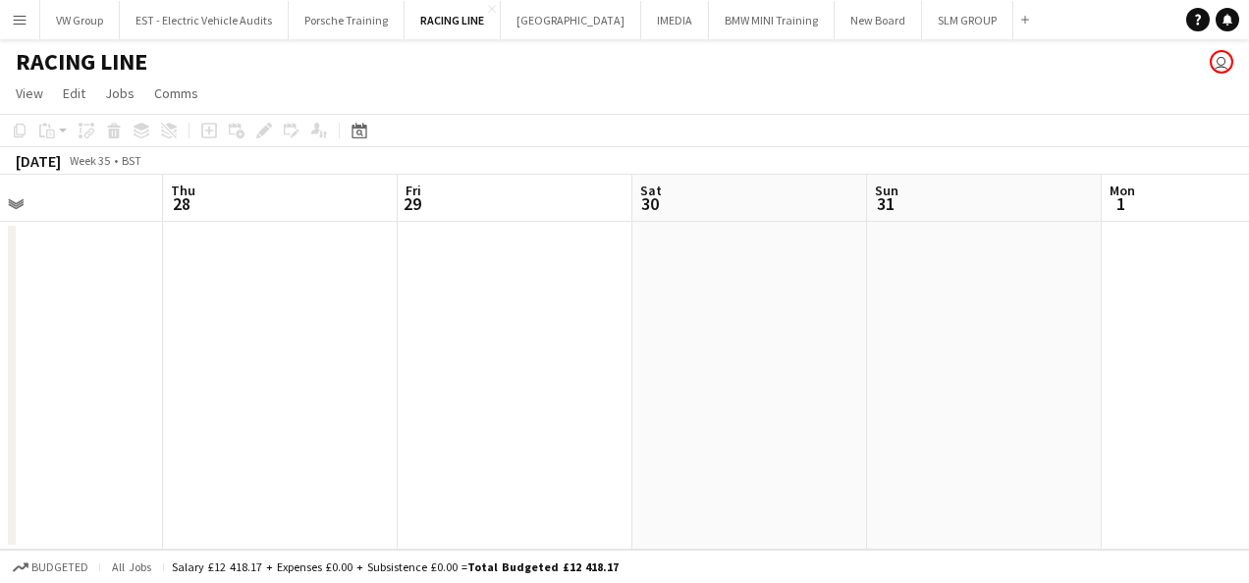
drag, startPoint x: 206, startPoint y: 317, endPoint x: 480, endPoint y: 303, distance: 274.3
click at [487, 302] on app-calendar-viewport "Mon 25 Tue 26 Wed 27 Thu 28 Fri 29 Sat 30 Sun 31 Mon 1 Tue 2 Wed 3 Thu 4" at bounding box center [624, 362] width 1249 height 375
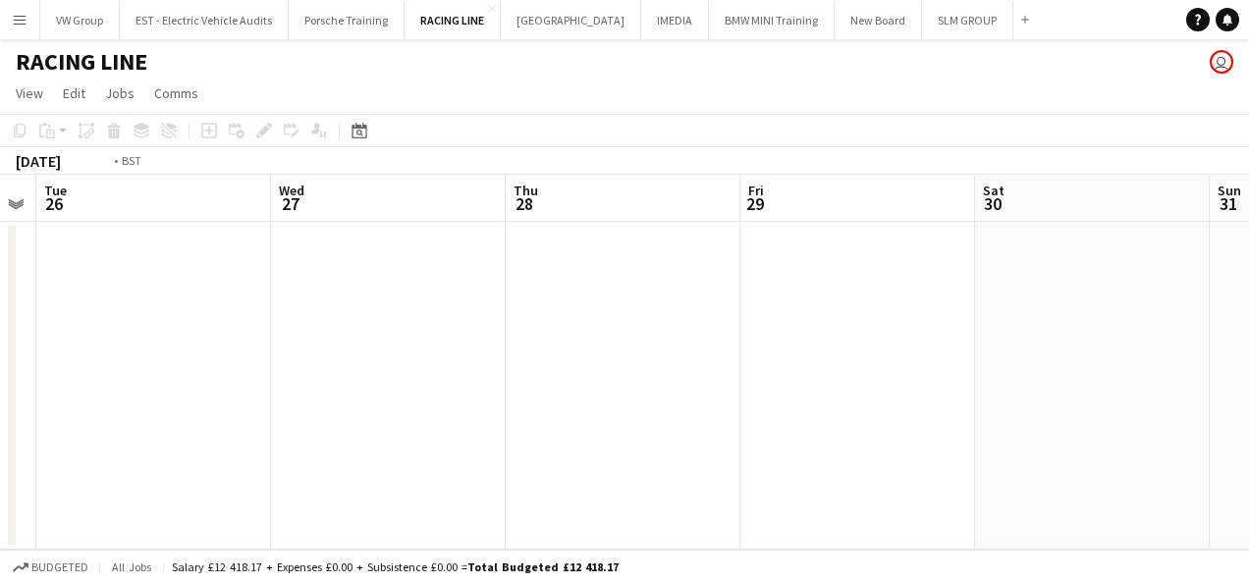
drag, startPoint x: 304, startPoint y: 321, endPoint x: 469, endPoint y: 300, distance: 166.4
click at [466, 300] on app-calendar-viewport "Sun 24 Mon 25 Tue 26 Wed 27 Thu 28 Fri 29 Sat 30 Sun 31 Mon 1 Tue 2 Wed 3" at bounding box center [624, 362] width 1249 height 375
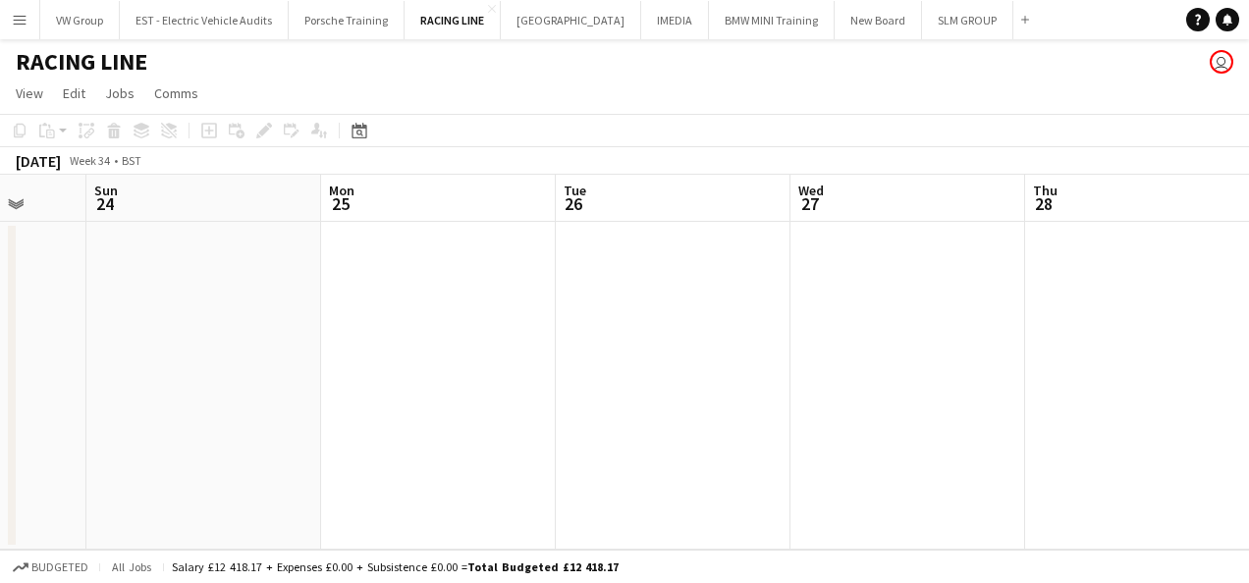
drag, startPoint x: 308, startPoint y: 301, endPoint x: 436, endPoint y: 282, distance: 129.0
click at [421, 285] on app-calendar-viewport "Thu 21 Fri 22 Sat 23 Sun 24 Mon 25 Tue 26 Wed 27 Thu 28 Fri 29 Sat 30 Sun 31" at bounding box center [624, 362] width 1249 height 375
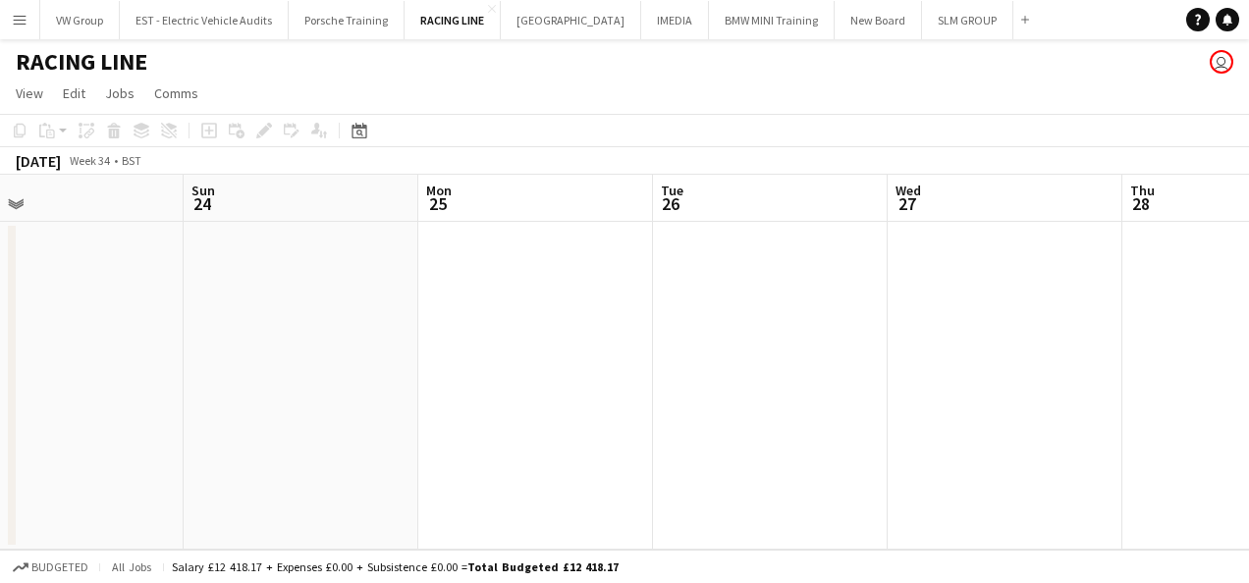
drag, startPoint x: 340, startPoint y: 329, endPoint x: 375, endPoint y: 324, distance: 35.7
click at [372, 328] on app-calendar-viewport "Thu 21 Fri 22 Sat 23 Sun 24 Mon 25 Tue 26 Wed 27 Thu 28 Fri 29 Sat 30 Sun 31" at bounding box center [624, 362] width 1249 height 375
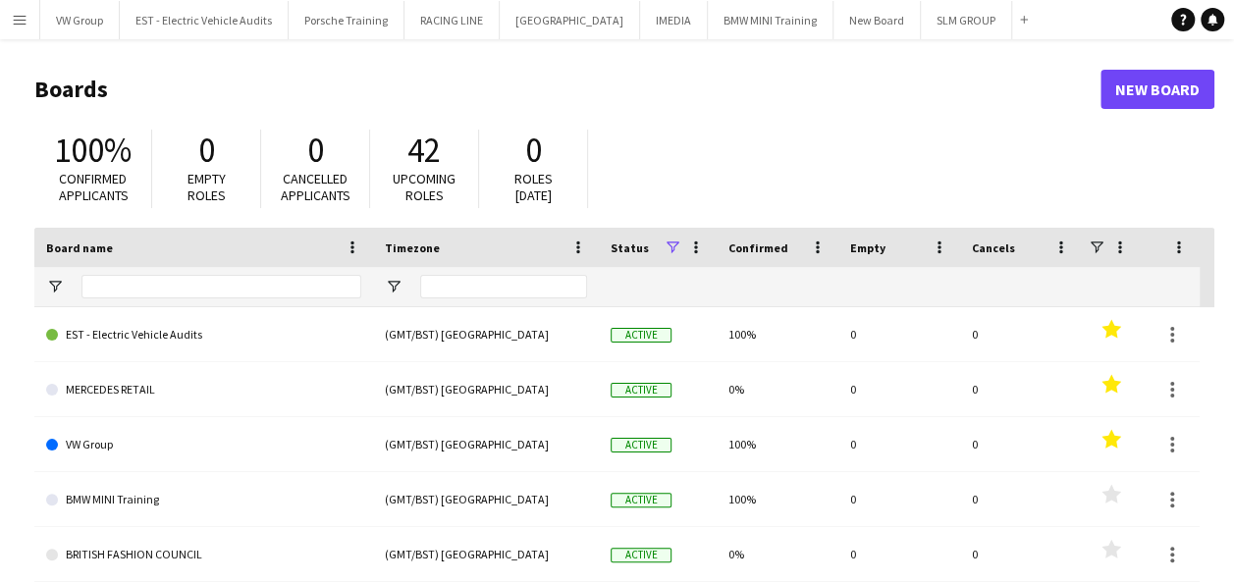
click at [18, 18] on app-icon "Menu" at bounding box center [20, 20] width 16 height 16
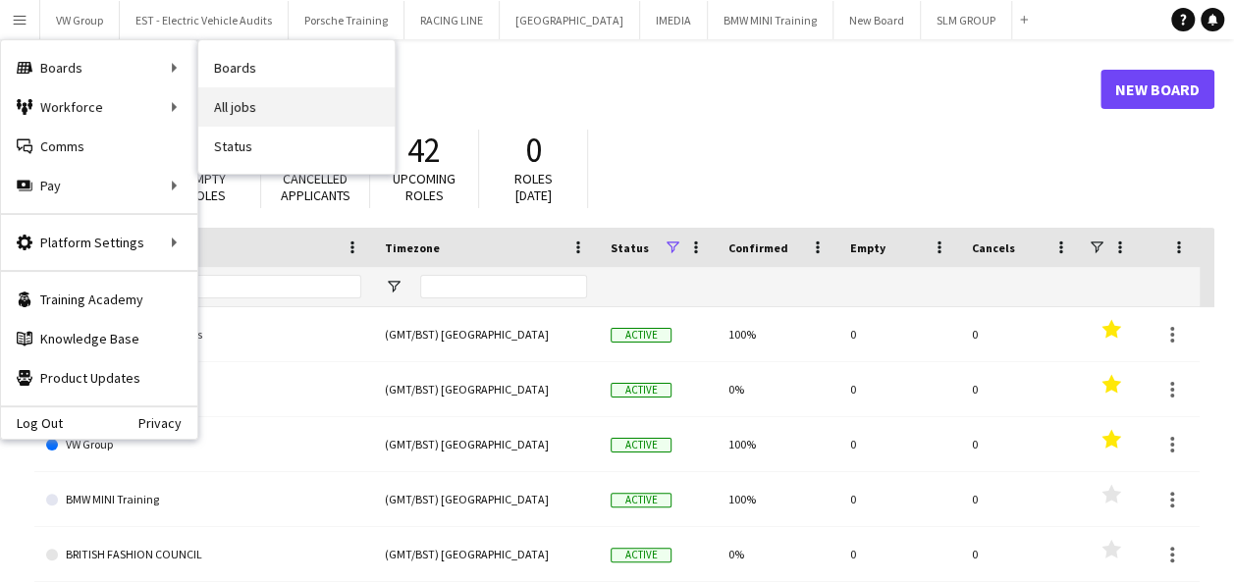
click at [243, 106] on link "All jobs" at bounding box center [296, 106] width 196 height 39
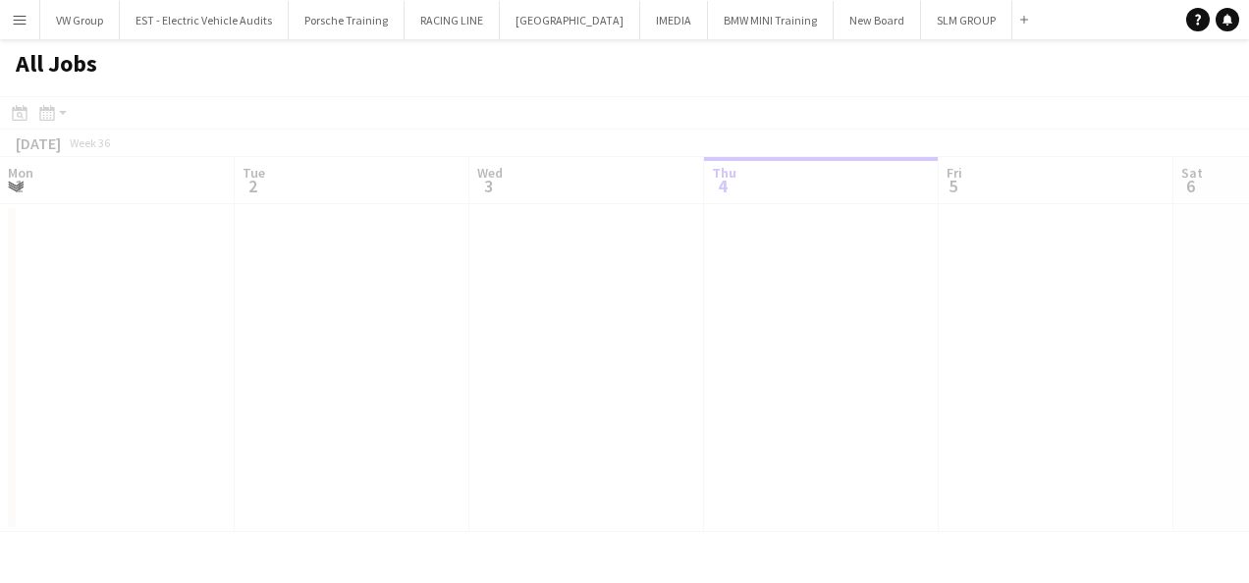
scroll to position [0, 469]
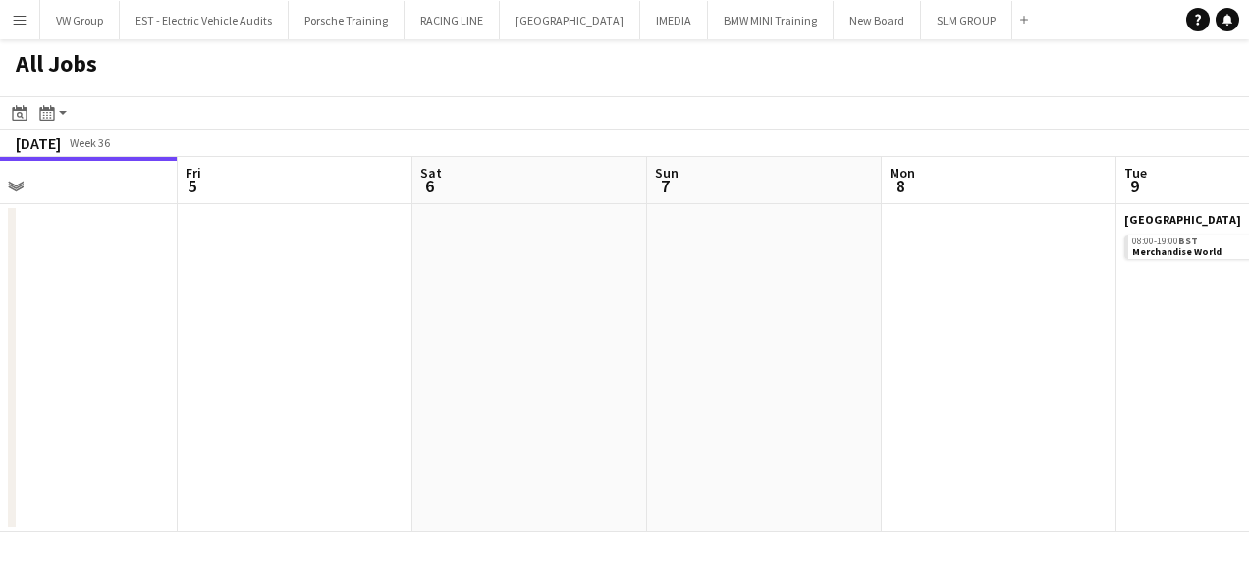
drag, startPoint x: 670, startPoint y: 322, endPoint x: 350, endPoint y: 354, distance: 321.7
click at [358, 354] on app-calendar-viewport "Mon 1 Tue 2 Wed 3 Thu 4 Fri 5 Sat 6 Sun 7 Mon 8 Tue 9 6/6 1 Job Wed 10 10/10 1 …" at bounding box center [624, 344] width 1249 height 375
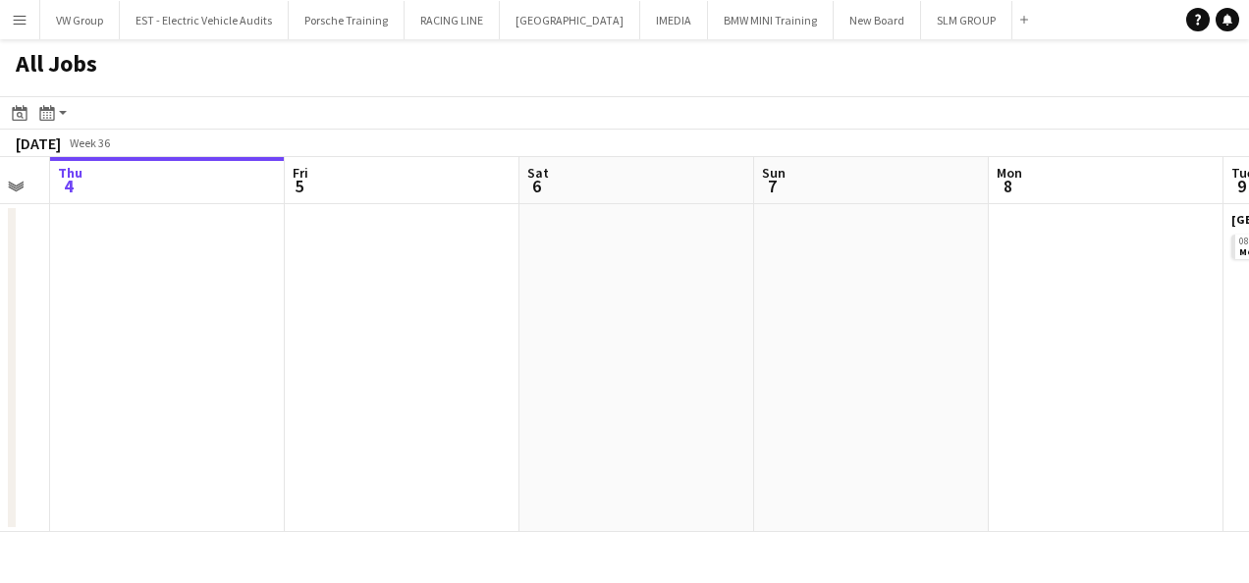
drag, startPoint x: 642, startPoint y: 344, endPoint x: 336, endPoint y: 367, distance: 307.3
click at [336, 367] on app-calendar-viewport "Mon 1 Tue 2 Wed 3 Thu 4 Fri 5 Sat 6 Sun 7 Mon 8 Tue 9 6/6 1 Job Wed 10 10/10 1 …" at bounding box center [624, 344] width 1249 height 375
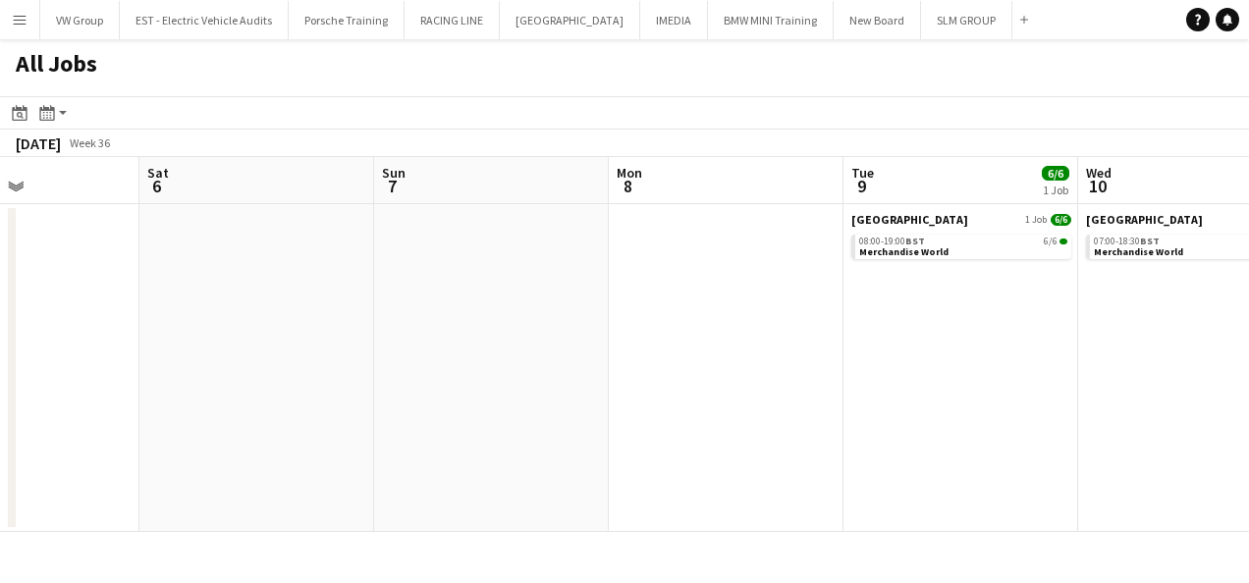
click at [339, 369] on app-all-jobs "All Jobs Date picker SEP 2025 SEP 2025 Monday M Tuesday T Wednesday W Thursday …" at bounding box center [624, 285] width 1249 height 493
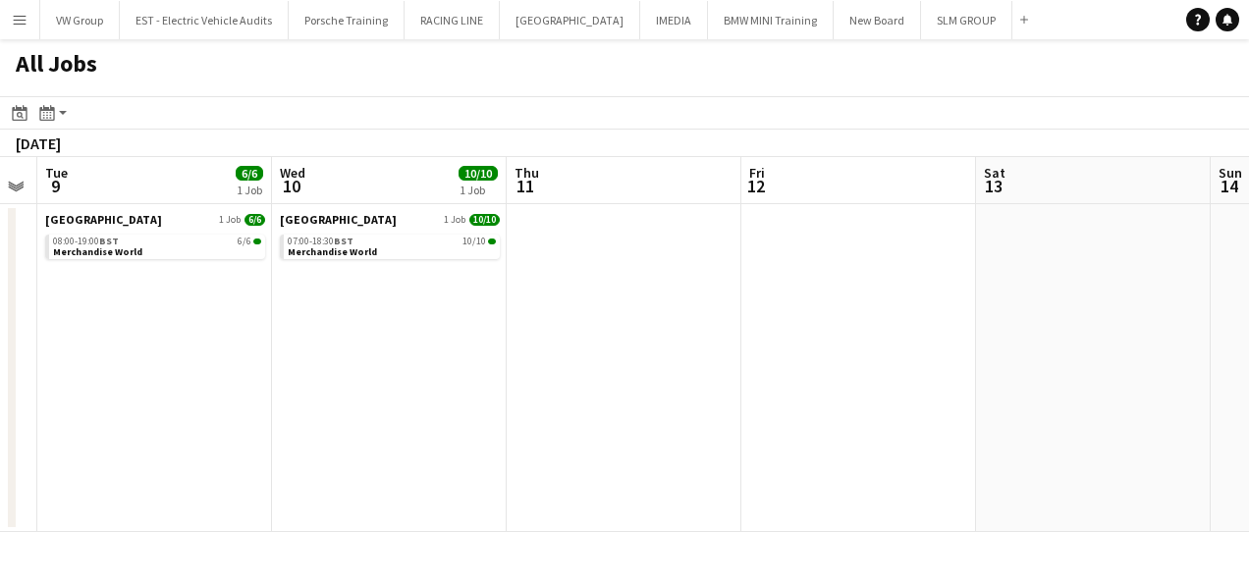
drag, startPoint x: 391, startPoint y: 359, endPoint x: 405, endPoint y: 354, distance: 15.0
click at [391, 359] on app-calendar-viewport "Fri 5 Sat 6 Sun 7 Mon 8 Tue 9 6/6 1 Job Wed 10 10/10 1 Job Thu 11 Fri 12 Sat 13…" at bounding box center [624, 344] width 1249 height 375
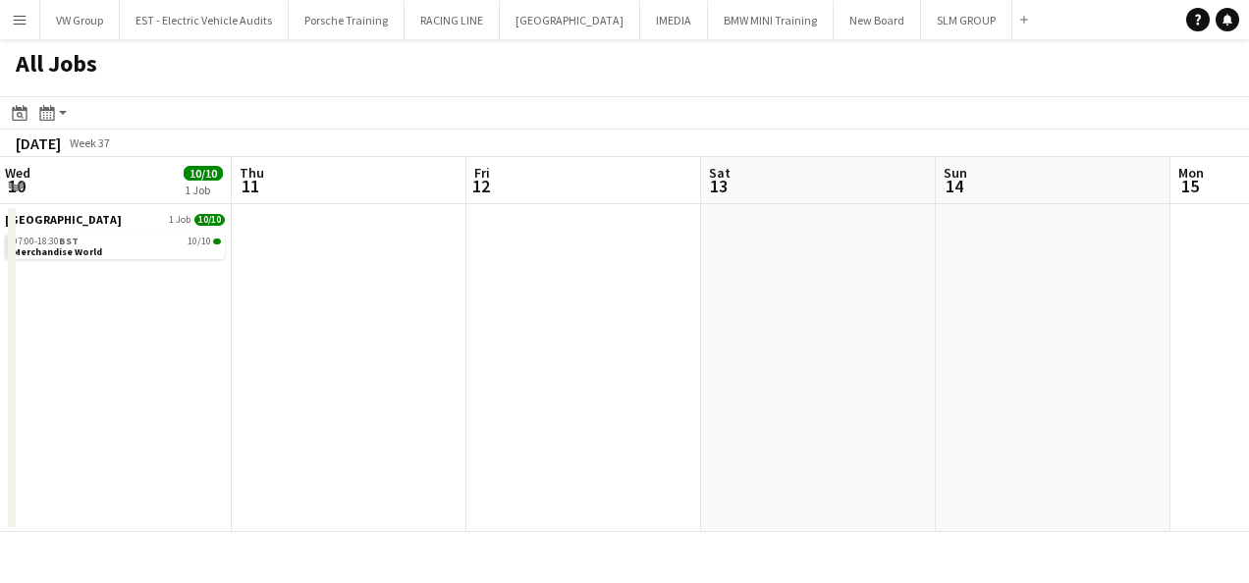
click at [430, 348] on app-calendar-viewport "Sun 7 Mon 8 Tue 9 6/6 1 Job Wed 10 10/10 1 Job Thu 11 Fri 12 Sat 13 Sun 14 Mon …" at bounding box center [624, 344] width 1249 height 375
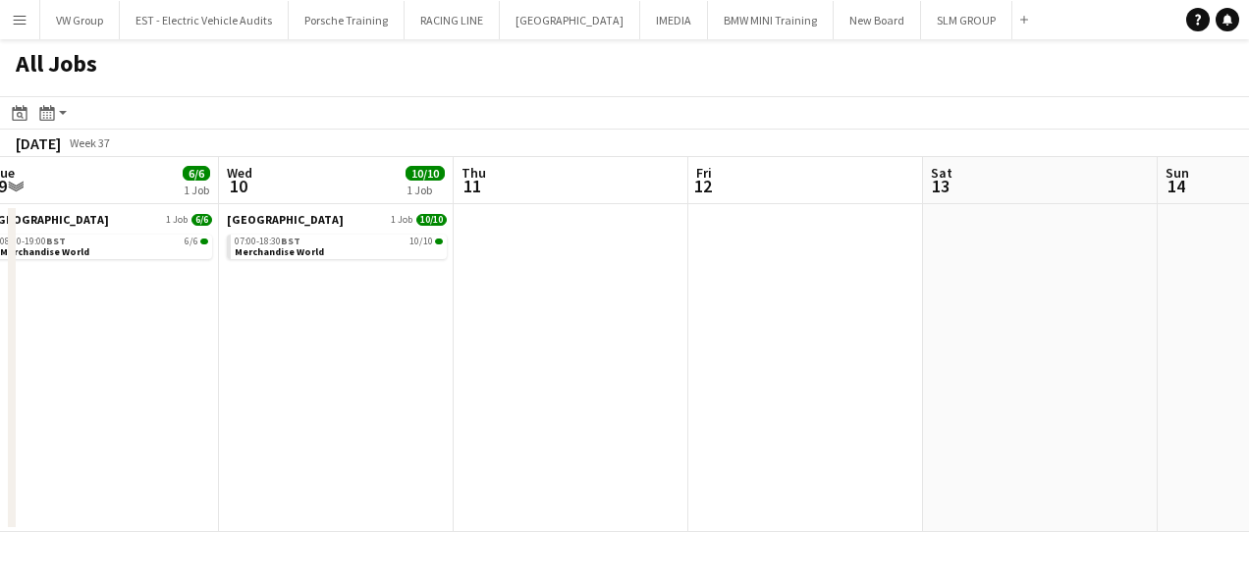
click at [423, 349] on app-all-jobs "All Jobs Date picker SEP 2025 SEP 2025 Monday M Tuesday T Wednesday W Thursday …" at bounding box center [624, 285] width 1249 height 493
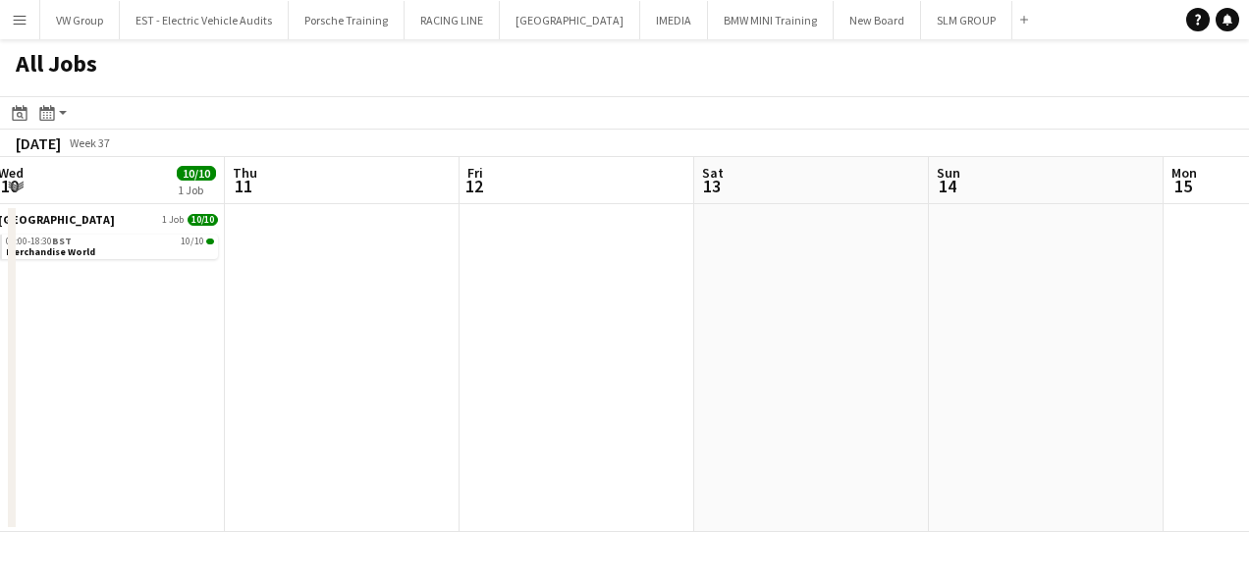
drag, startPoint x: 426, startPoint y: 343, endPoint x: 591, endPoint y: 320, distance: 166.5
click at [703, 318] on app-calendar-viewport "Mon 8 Tue 9 6/6 1 Job Wed 10 10/10 1 Job Thu 11 Fri 12 Sat 13 Sun 14 Mon 15 Tue…" at bounding box center [624, 344] width 1249 height 375
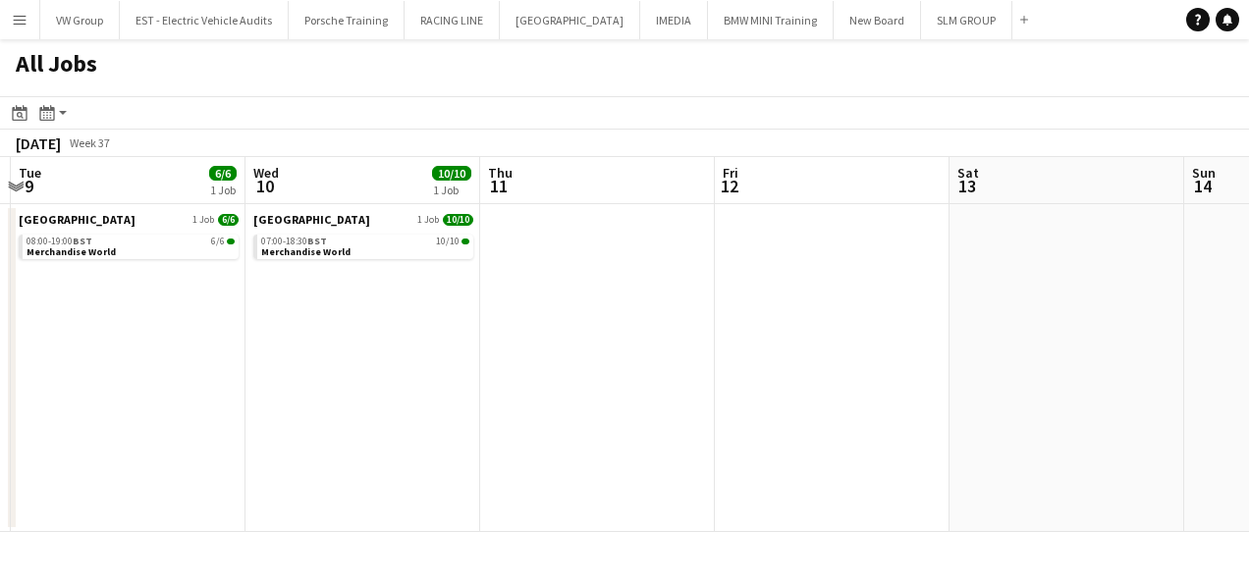
drag, startPoint x: 570, startPoint y: 322, endPoint x: 685, endPoint y: 320, distance: 115.9
click at [684, 320] on app-calendar-viewport "Sun 7 Mon 8 Tue 9 6/6 1 Job Wed 10 10/10 1 Job Thu 11 Fri 12 Sat 13 Sun 14 Mon …" at bounding box center [624, 344] width 1249 height 375
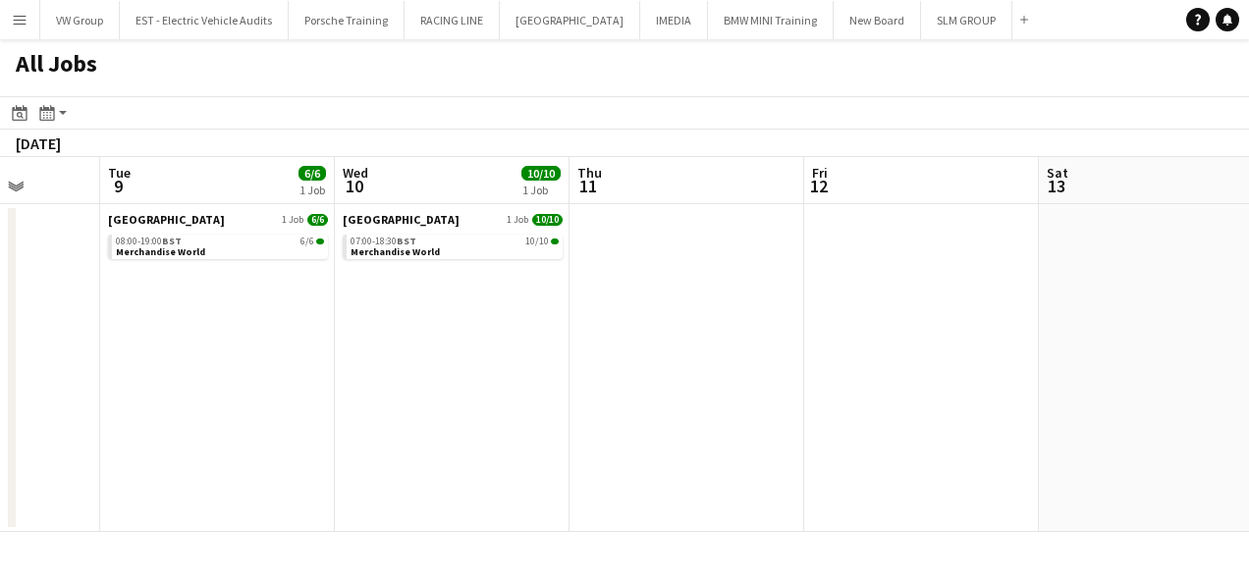
drag, startPoint x: 325, startPoint y: 336, endPoint x: 675, endPoint y: 310, distance: 350.6
click at [640, 313] on app-calendar-viewport "Sat 6 Sun 7 Mon 8 Tue 9 6/6 1 Job Wed 10 10/10 1 Job Thu 11 Fri 12 Sat 13 Sun 1…" at bounding box center [624, 344] width 1249 height 375
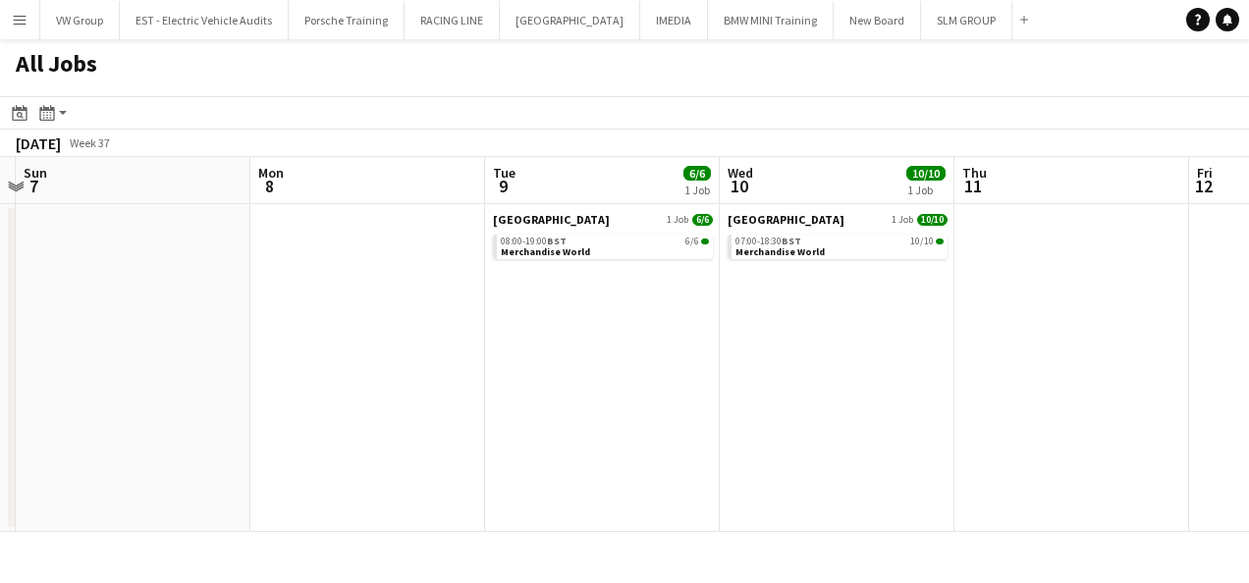
drag, startPoint x: 532, startPoint y: 306, endPoint x: 660, endPoint y: 312, distance: 127.8
click at [654, 312] on app-calendar-viewport "Fri 5 Sat 6 Sun 7 Mon 8 Tue 9 6/6 1 Job Wed 10 10/10 1 Job Thu 11 Fri 12 Sat 13…" at bounding box center [624, 344] width 1249 height 375
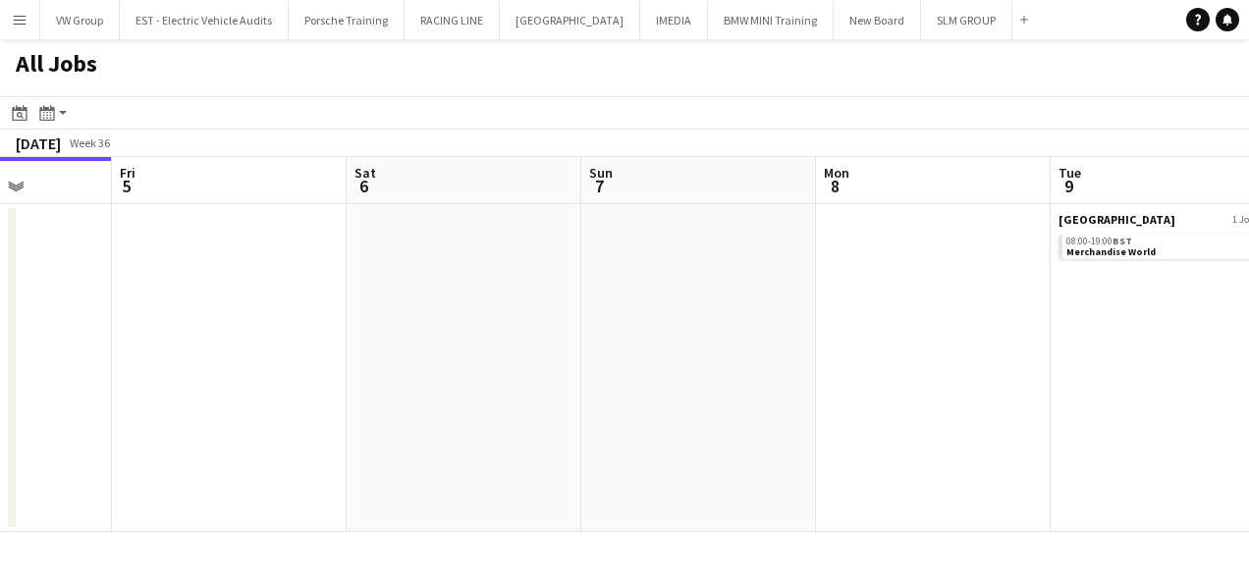
drag, startPoint x: 404, startPoint y: 312, endPoint x: 671, endPoint y: 300, distance: 267.4
click at [670, 300] on app-calendar-viewport "Tue 2 Wed 3 Thu 4 Fri 5 Sat 6 Sun 7 Mon 8 Tue 9 6/6 1 Job Wed 10 10/10 1 Job Th…" at bounding box center [624, 344] width 1249 height 375
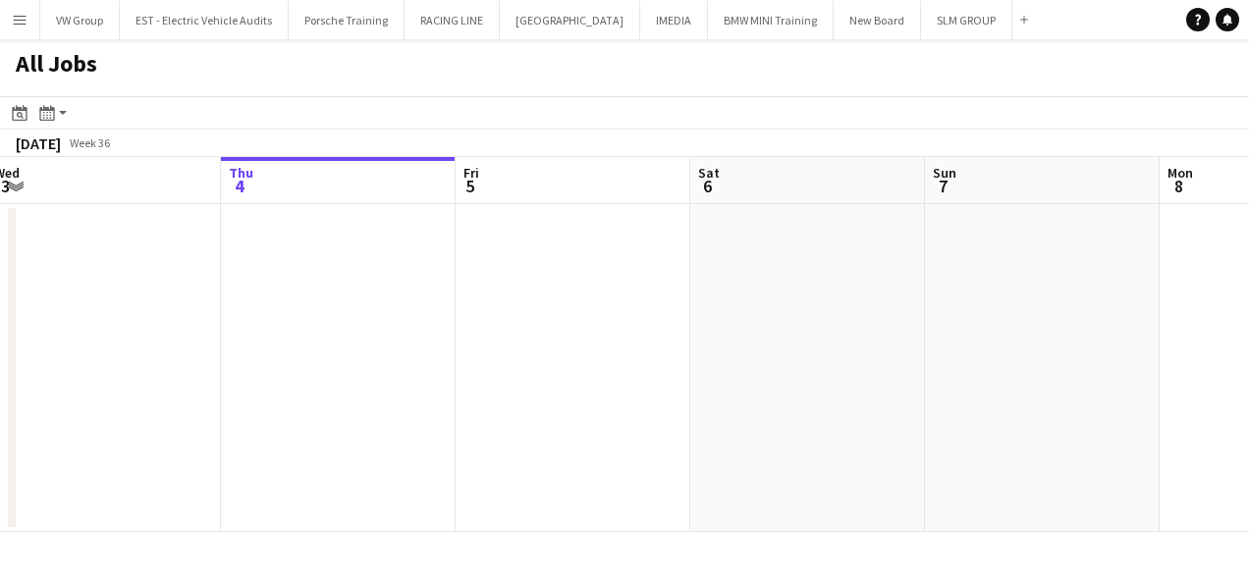
drag, startPoint x: 340, startPoint y: 310, endPoint x: 650, endPoint y: 283, distance: 311.6
click at [648, 283] on app-calendar-viewport "Mon 1 Tue 2 Wed 3 Thu 4 Fri 5 Sat 6 Sun 7 Mon 8 Tue 9 6/6 1 Job Wed 10 10/10 1 …" at bounding box center [624, 344] width 1249 height 375
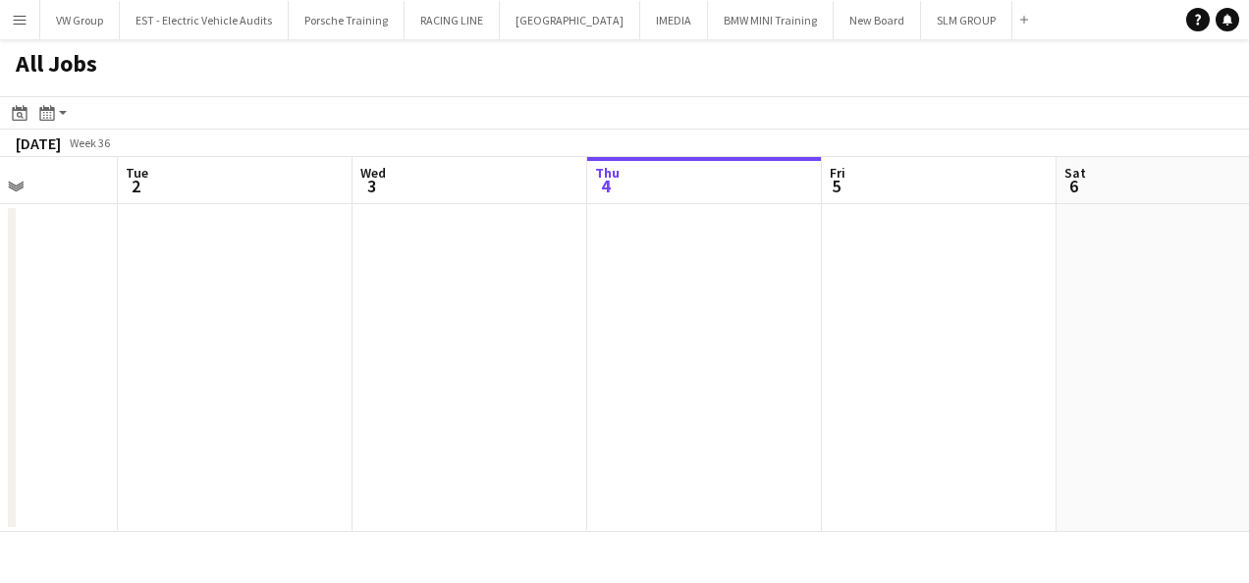
drag, startPoint x: 208, startPoint y: 338, endPoint x: 564, endPoint y: 306, distance: 356.9
click at [564, 306] on app-calendar-viewport "Sat 30 Sun 31 Mon 1 Tue 2 Wed 3 Thu 4 Fri 5 Sat 6 Sun 7 Mon 8 Tue 9 6/6 1 Job S…" at bounding box center [624, 344] width 1249 height 375
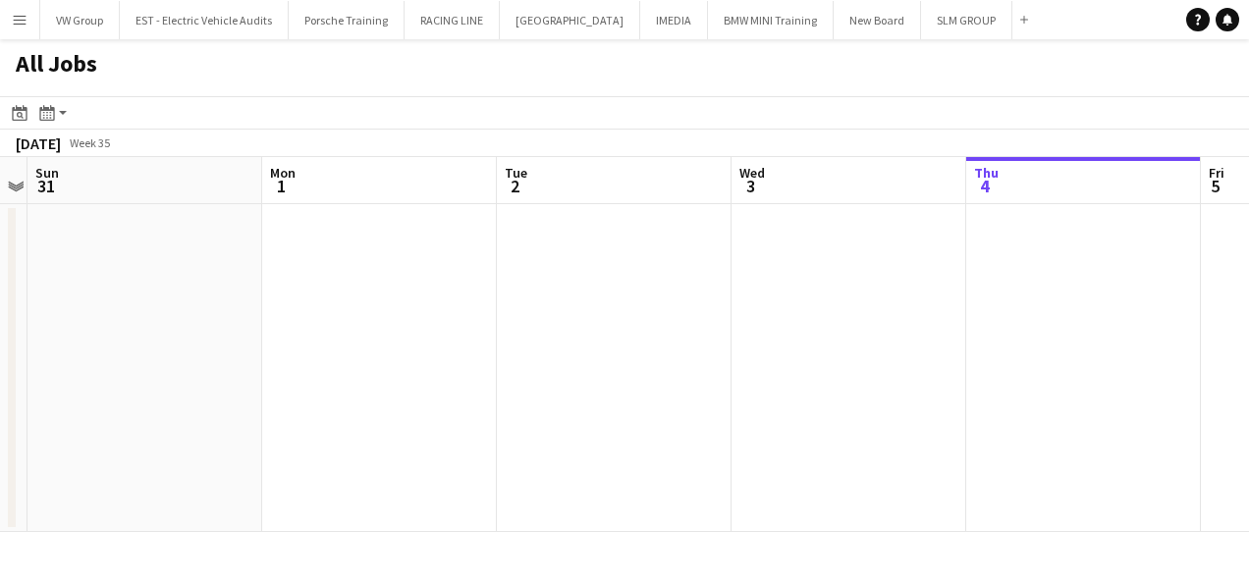
drag, startPoint x: 505, startPoint y: 300, endPoint x: 410, endPoint y: 296, distance: 95.3
click at [544, 298] on app-calendar-viewport "Fri 29 1/1 1 Job Sat 30 Sun 31 Mon 1 Tue 2 Wed 3 Thu 4 Fri 5 Sat 6 Sun 7 Mon 8 …" at bounding box center [624, 344] width 1249 height 375
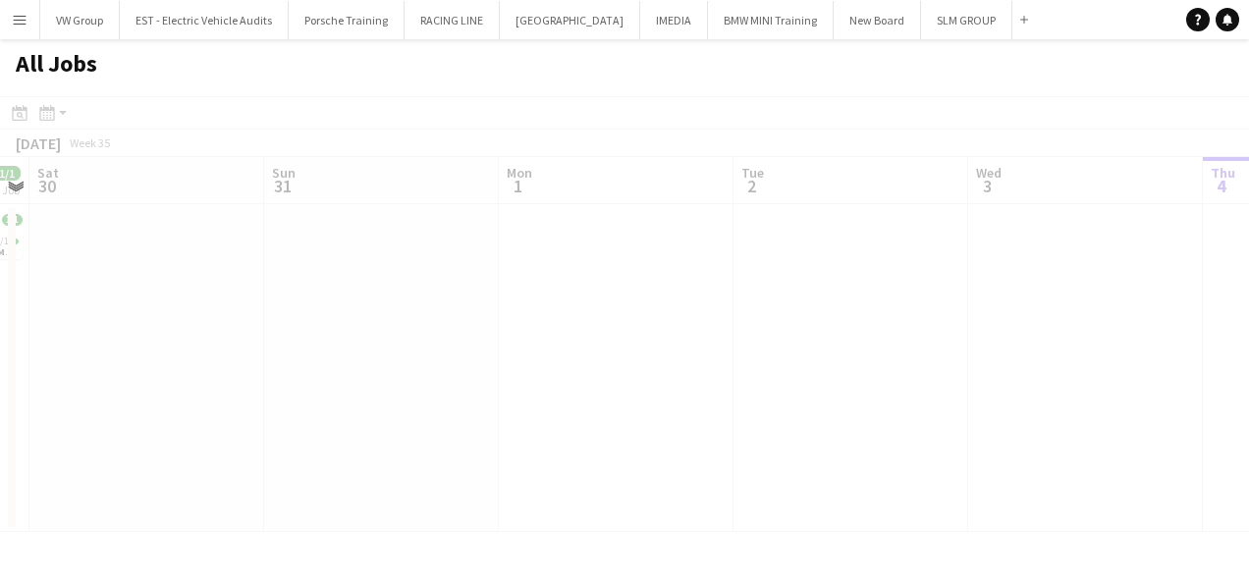
scroll to position [0, 535]
drag, startPoint x: 334, startPoint y: 299, endPoint x: 552, endPoint y: 268, distance: 220.1
click at [551, 267] on app-all-jobs "All Jobs Date picker SEP 2025 SEP 2025 Monday M Tuesday T Wednesday W Thursday …" at bounding box center [624, 285] width 1249 height 493
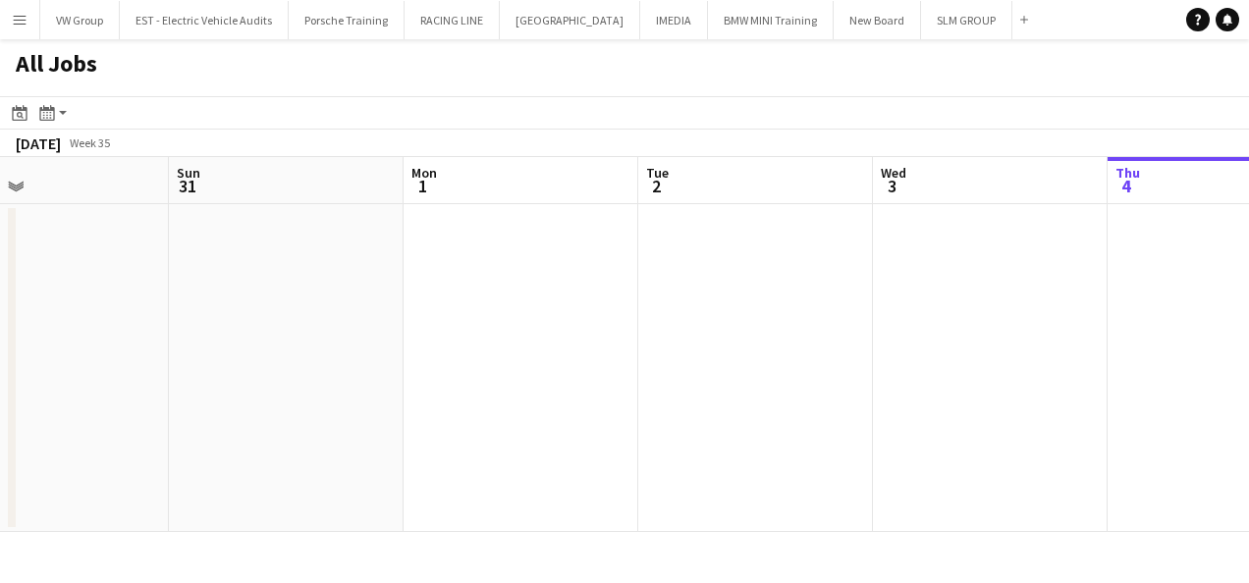
click at [16, 17] on app-icon "Menu" at bounding box center [20, 20] width 16 height 16
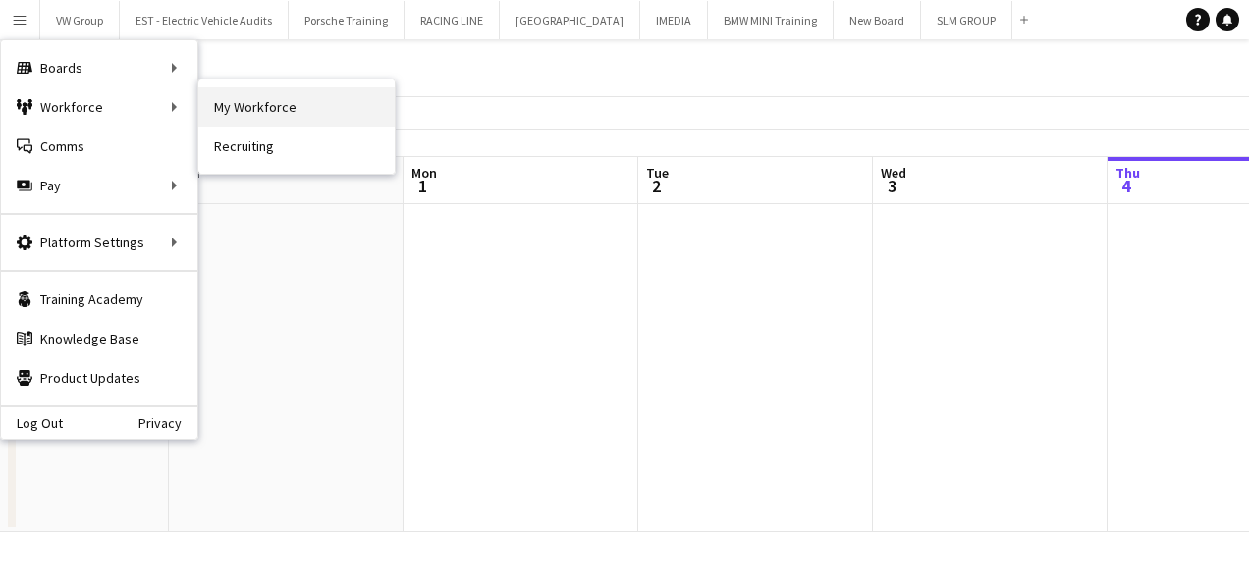
click at [245, 104] on link "My Workforce" at bounding box center [296, 106] width 196 height 39
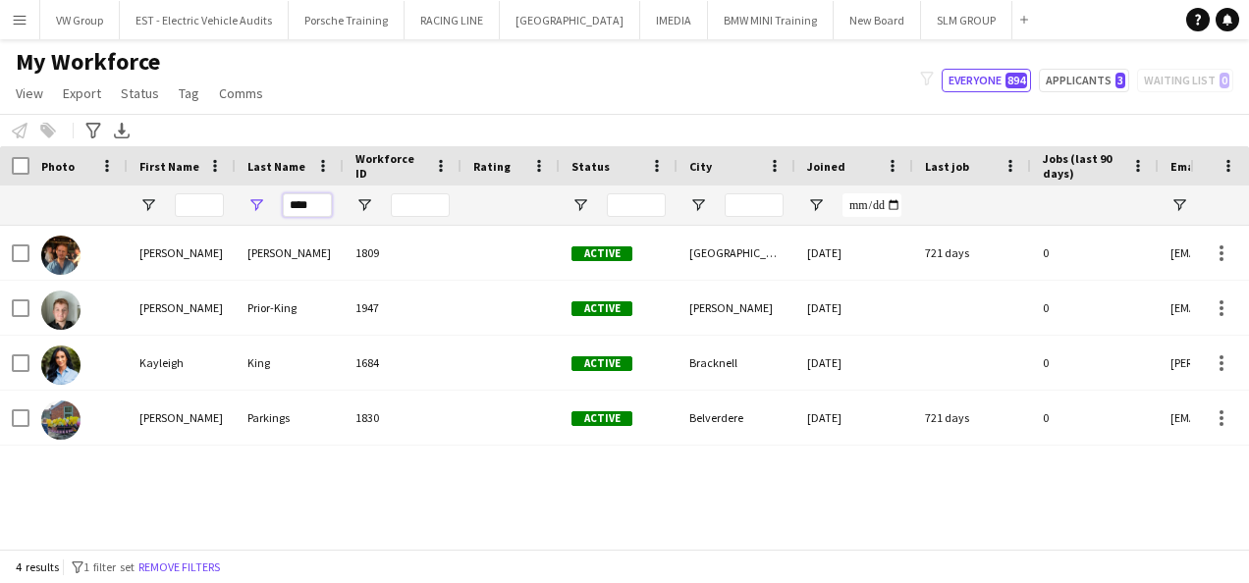
click at [326, 203] on input "****" at bounding box center [307, 205] width 49 height 24
type input "*"
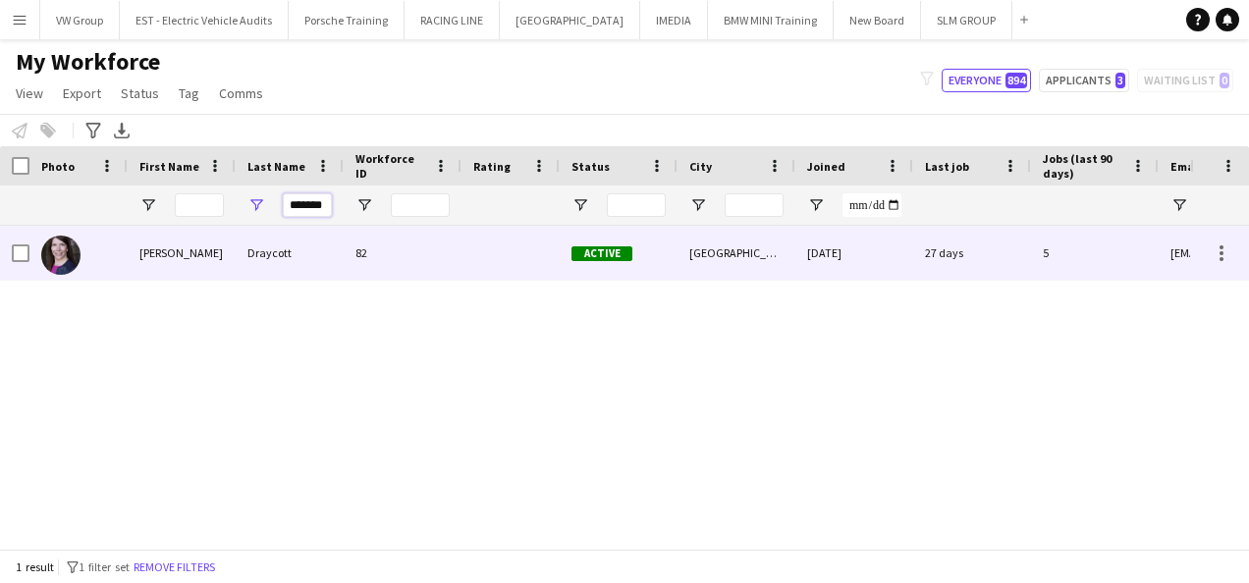
type input "*******"
click at [264, 255] on div "Draycott" at bounding box center [290, 253] width 108 height 54
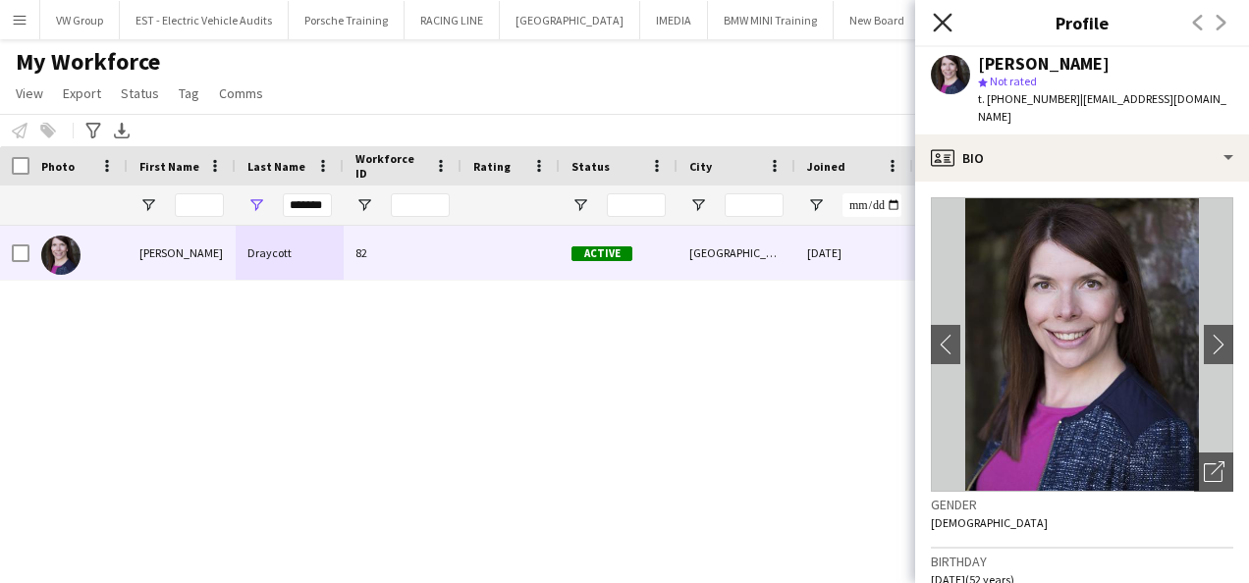
click at [945, 27] on icon "Close pop-in" at bounding box center [942, 22] width 19 height 19
